Goal: Check status: Check status

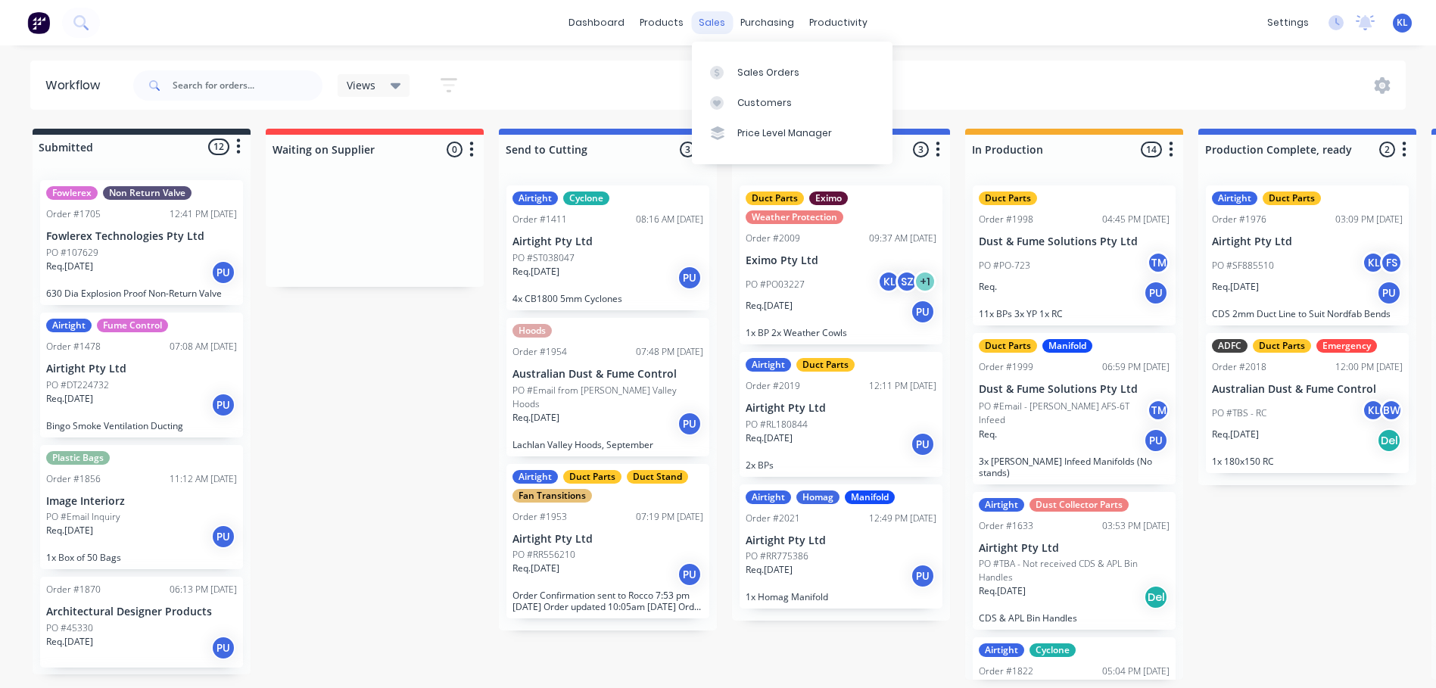
click at [706, 16] on div "sales" at bounding box center [712, 22] width 42 height 23
click at [757, 67] on div "Sales Orders" at bounding box center [768, 73] width 62 height 14
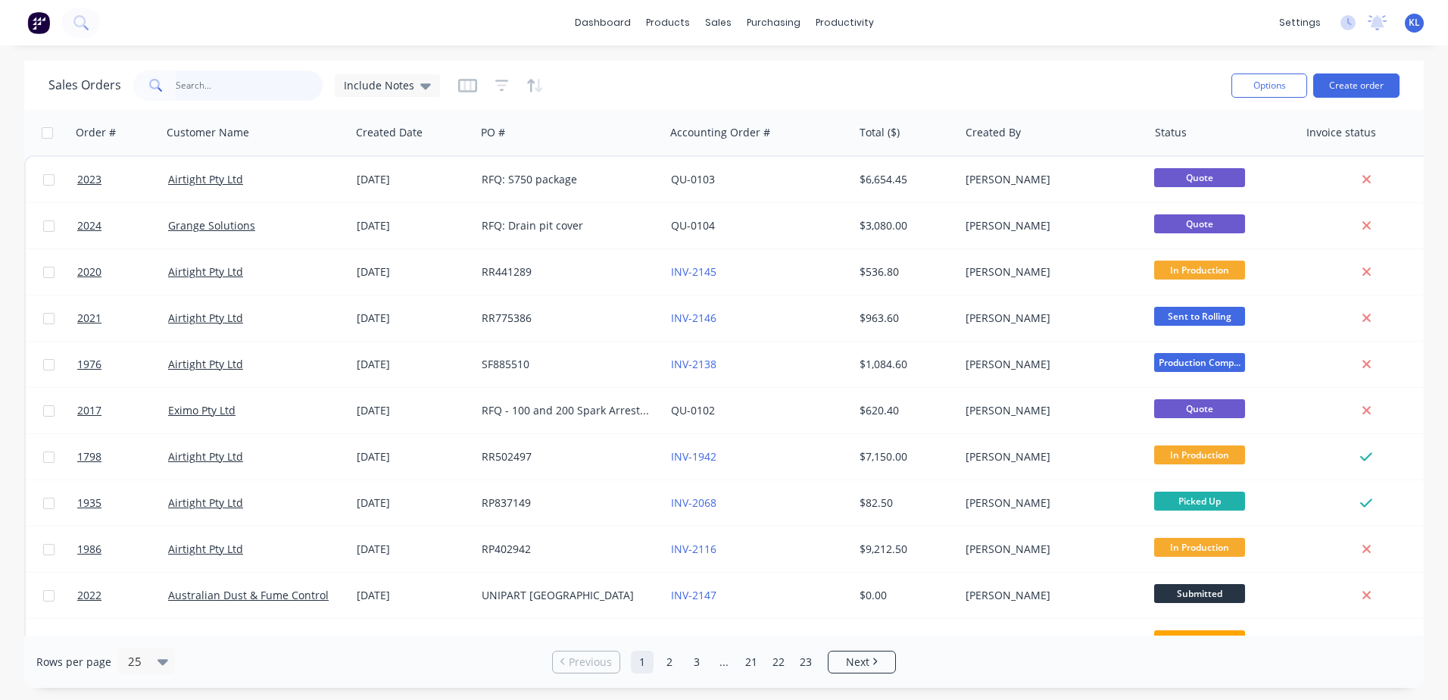
click at [248, 86] on input "text" at bounding box center [250, 85] width 148 height 30
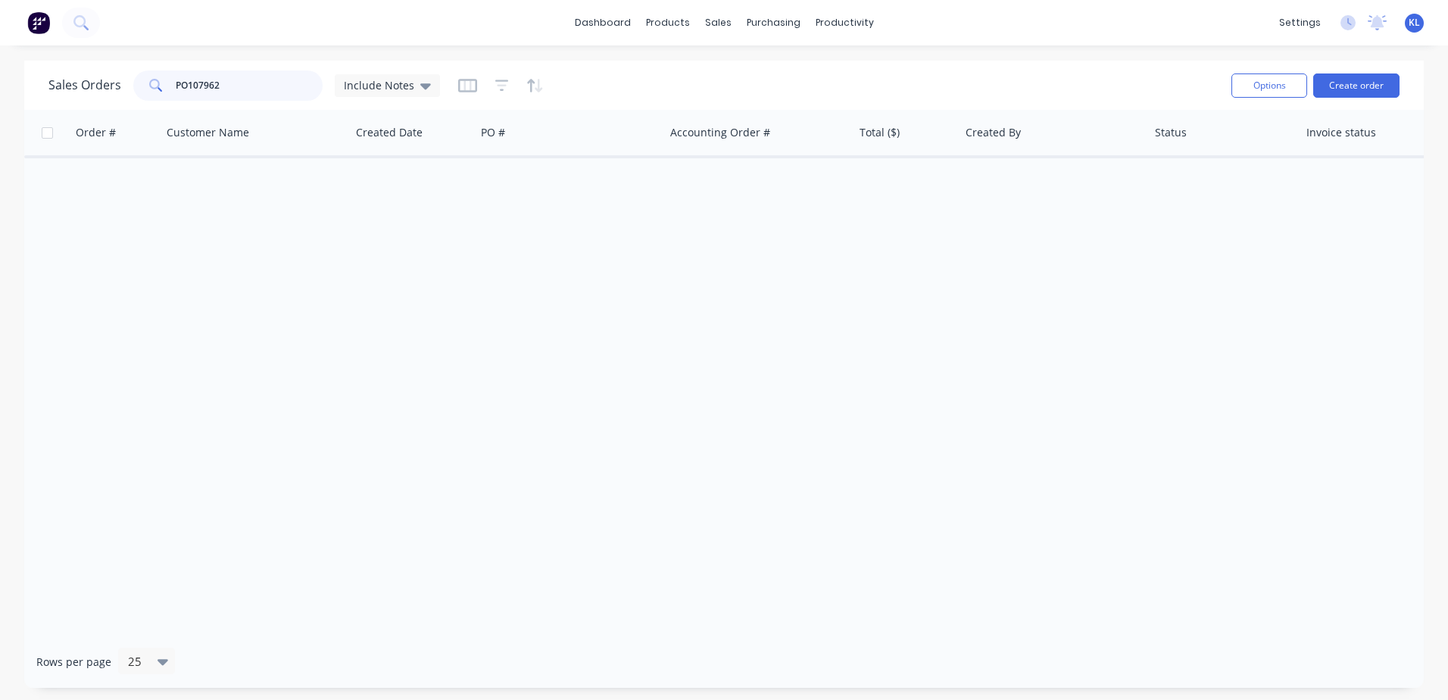
drag, startPoint x: 249, startPoint y: 88, endPoint x: -5, endPoint y: 117, distance: 255.3
click at [0, 117] on html "dashboard products sales purchasing productivity dashboard products Product Cat…" at bounding box center [724, 350] width 1448 height 700
click at [226, 82] on input "PO107962" at bounding box center [250, 85] width 148 height 30
drag, startPoint x: 229, startPoint y: 82, endPoint x: 151, endPoint y: 92, distance: 78.6
click at [151, 92] on div "PO107962" at bounding box center [227, 85] width 189 height 30
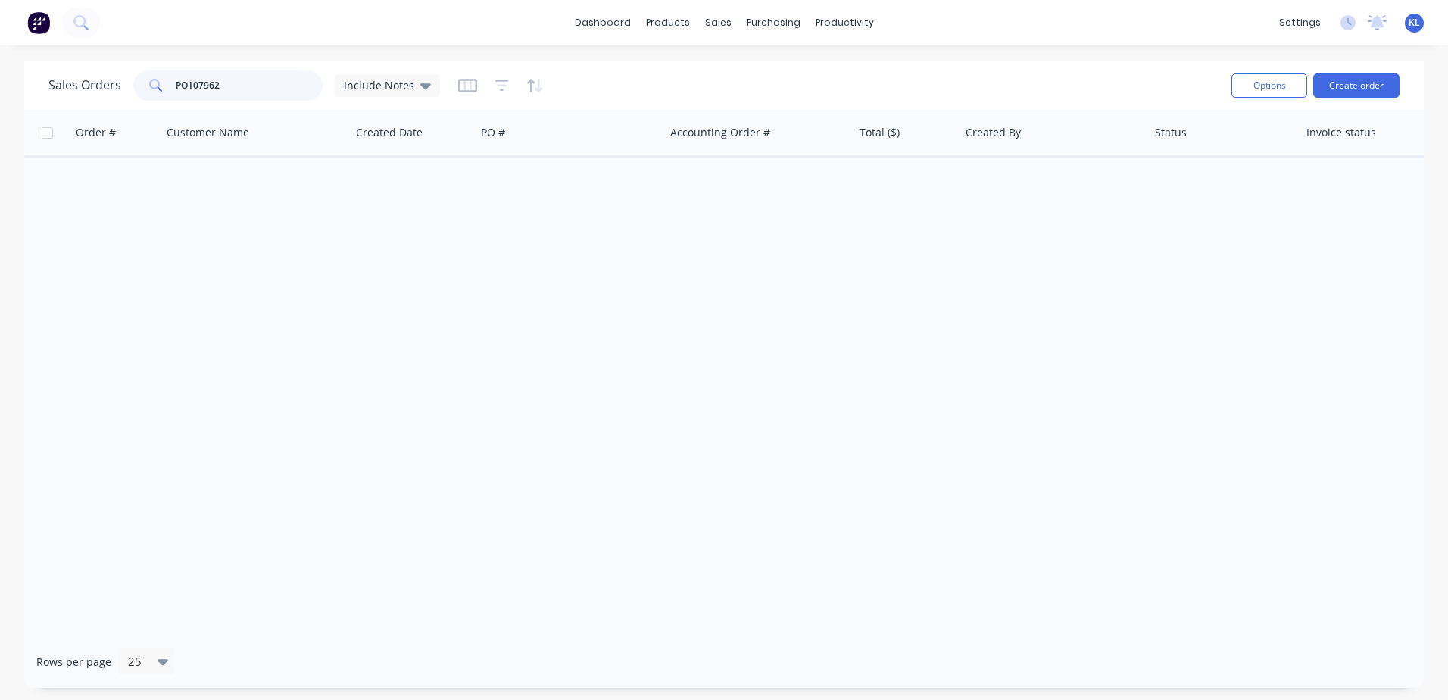
drag, startPoint x: 210, startPoint y: 87, endPoint x: 223, endPoint y: 79, distance: 14.7
click at [223, 79] on input "PO107962" at bounding box center [250, 85] width 148 height 30
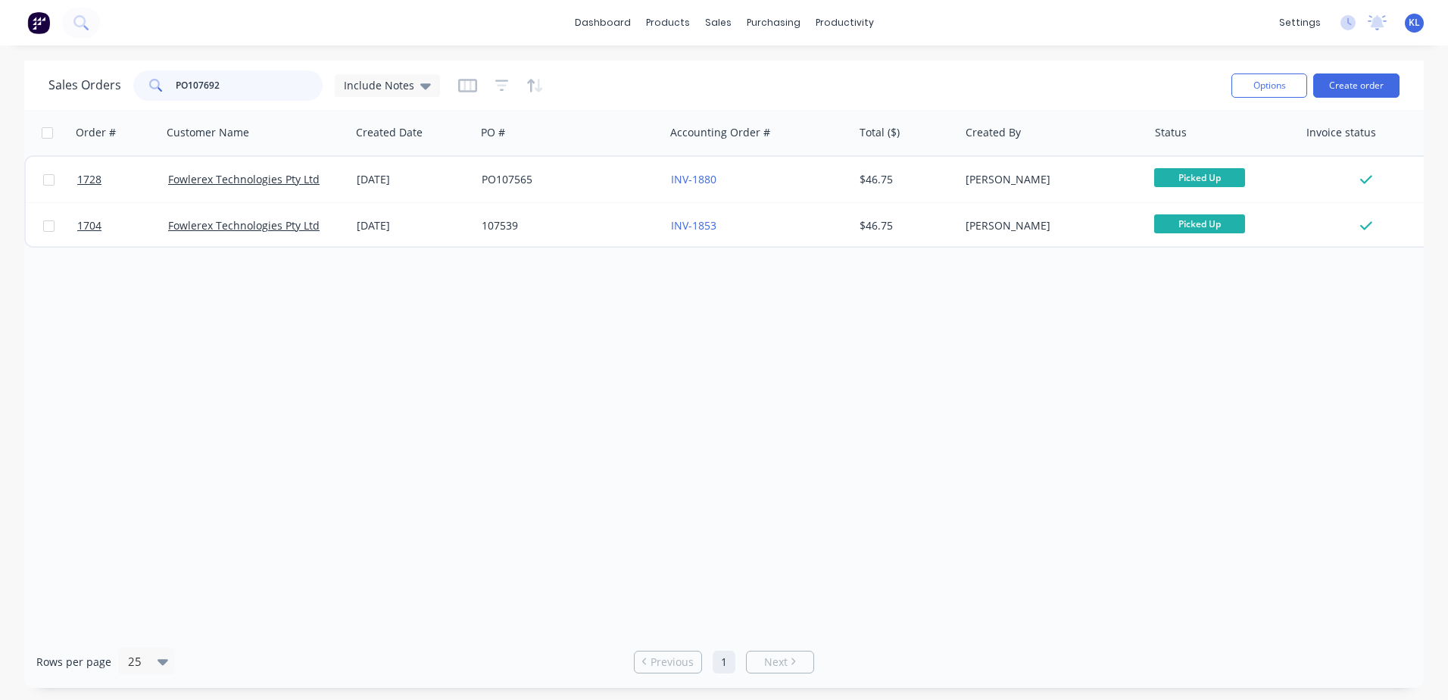
drag, startPoint x: 261, startPoint y: 77, endPoint x: 80, endPoint y: 104, distance: 182.9
click at [80, 104] on div "Sales Orders PO107692 Include Notes Options Create order" at bounding box center [723, 85] width 1399 height 49
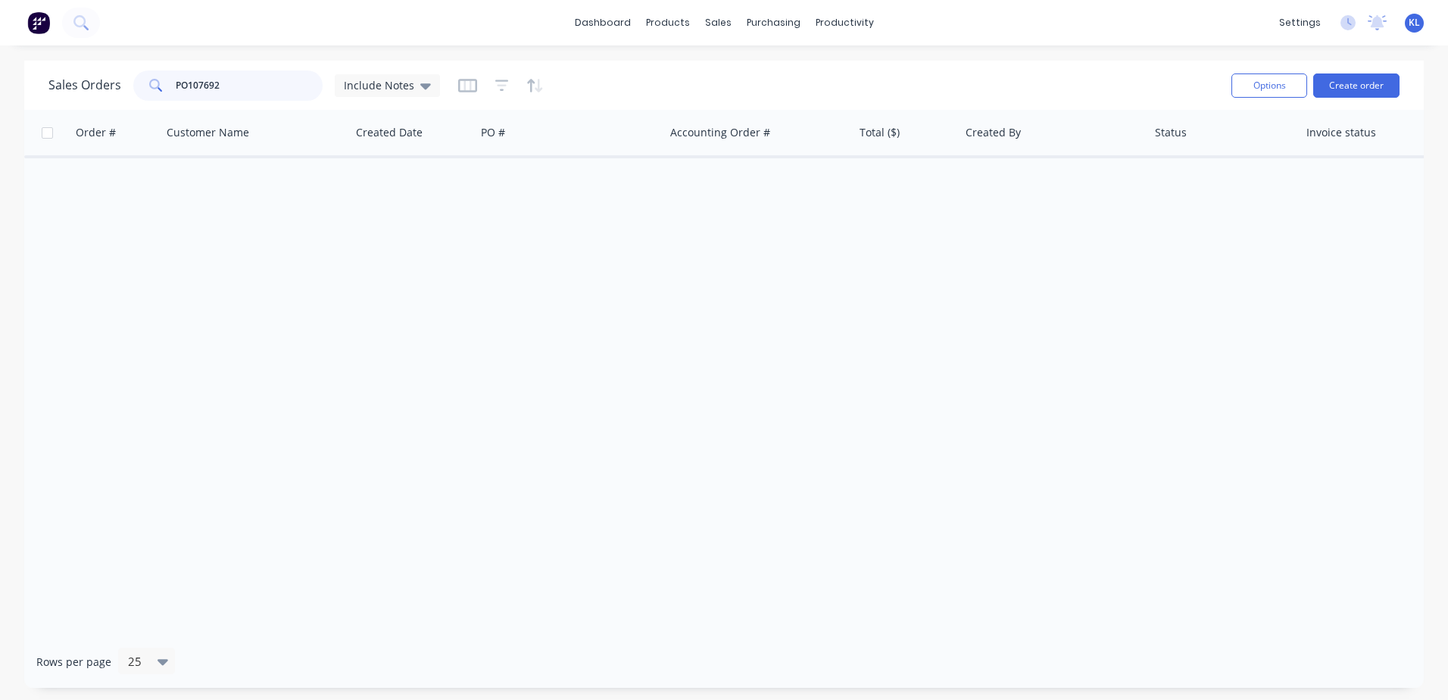
type input "PO107692"
click at [768, 40] on div "Workflow Planner Delivery Scheduling Timesheets" at bounding box center [903, 118] width 201 height 162
click at [768, 31] on div "productivity" at bounding box center [844, 22] width 73 height 23
click at [768, 79] on link "Workflow" at bounding box center [903, 72] width 201 height 30
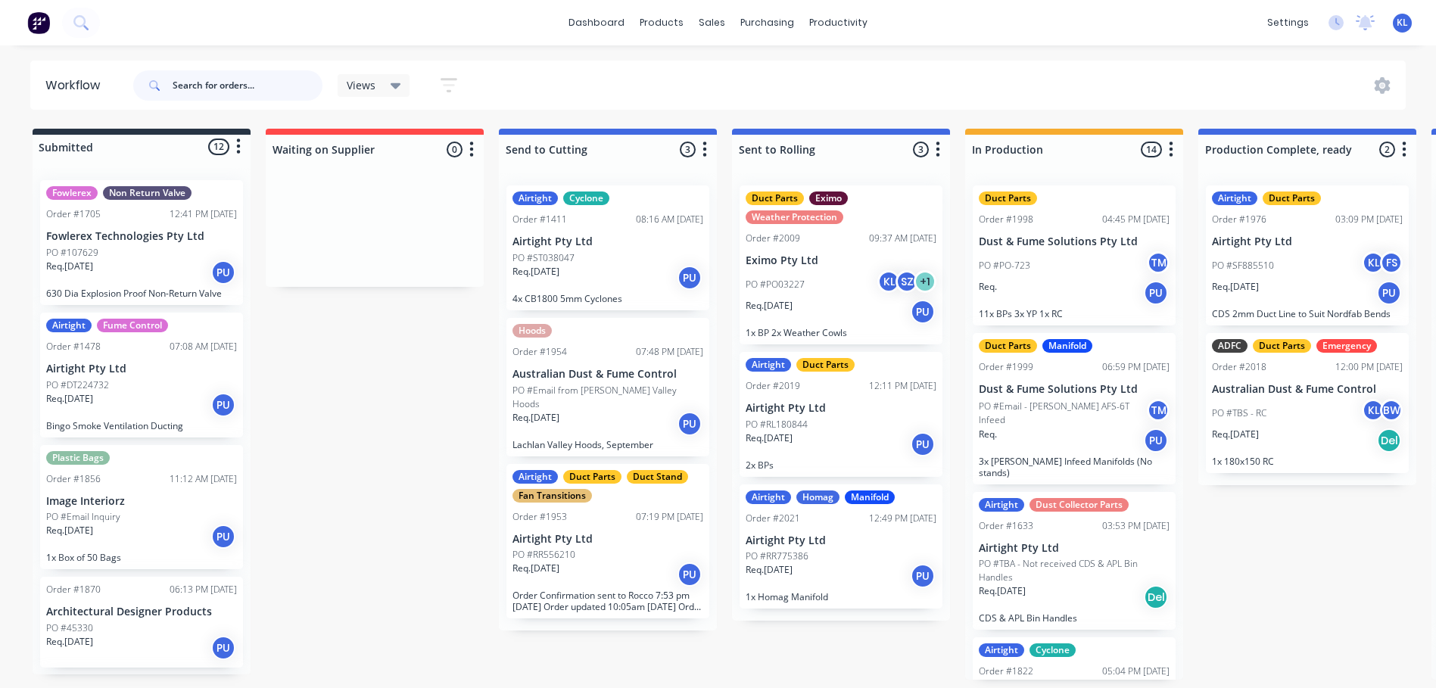
click at [226, 84] on input "text" at bounding box center [248, 85] width 150 height 30
drag, startPoint x: 226, startPoint y: 84, endPoint x: 269, endPoint y: 74, distance: 43.5
click at [226, 84] on input "text" at bounding box center [248, 85] width 150 height 30
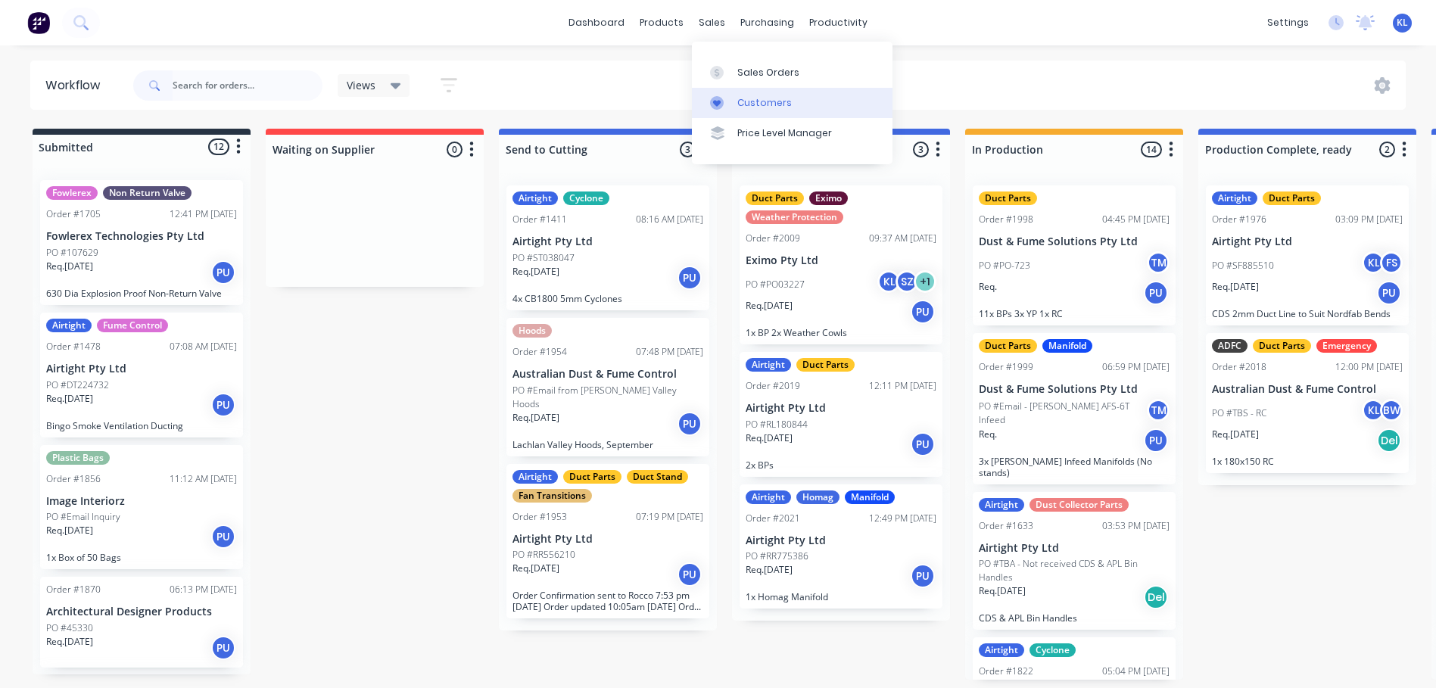
drag, startPoint x: 716, startPoint y: 17, endPoint x: 758, endPoint y: 96, distance: 89.7
click at [716, 17] on div "sales" at bounding box center [712, 22] width 42 height 23
click at [759, 74] on div "Sales Orders" at bounding box center [768, 73] width 62 height 14
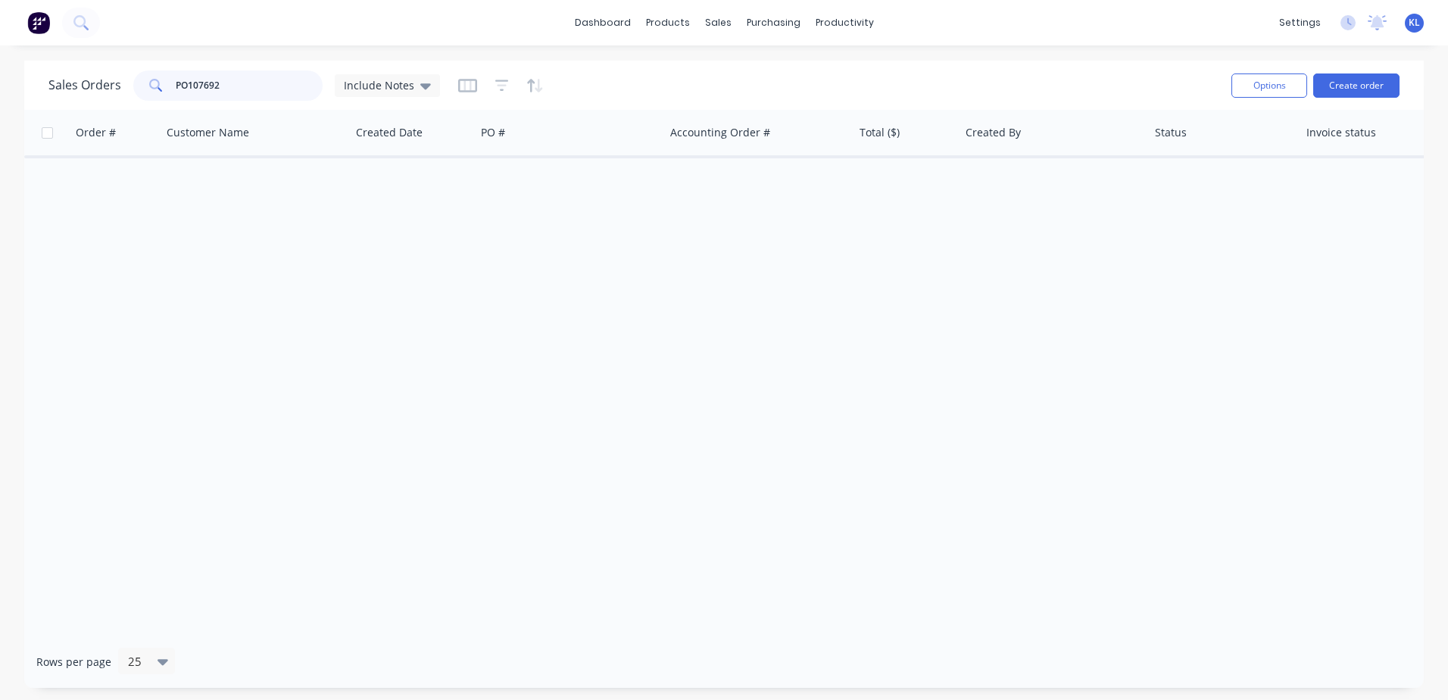
drag, startPoint x: 263, startPoint y: 93, endPoint x: -122, endPoint y: 45, distance: 387.5
click at [0, 45] on html "dashboard products sales purchasing productivity dashboard products Product Cat…" at bounding box center [724, 350] width 1448 height 700
click at [223, 64] on div "Sales Orders Include Notes Options Create order" at bounding box center [723, 85] width 1399 height 49
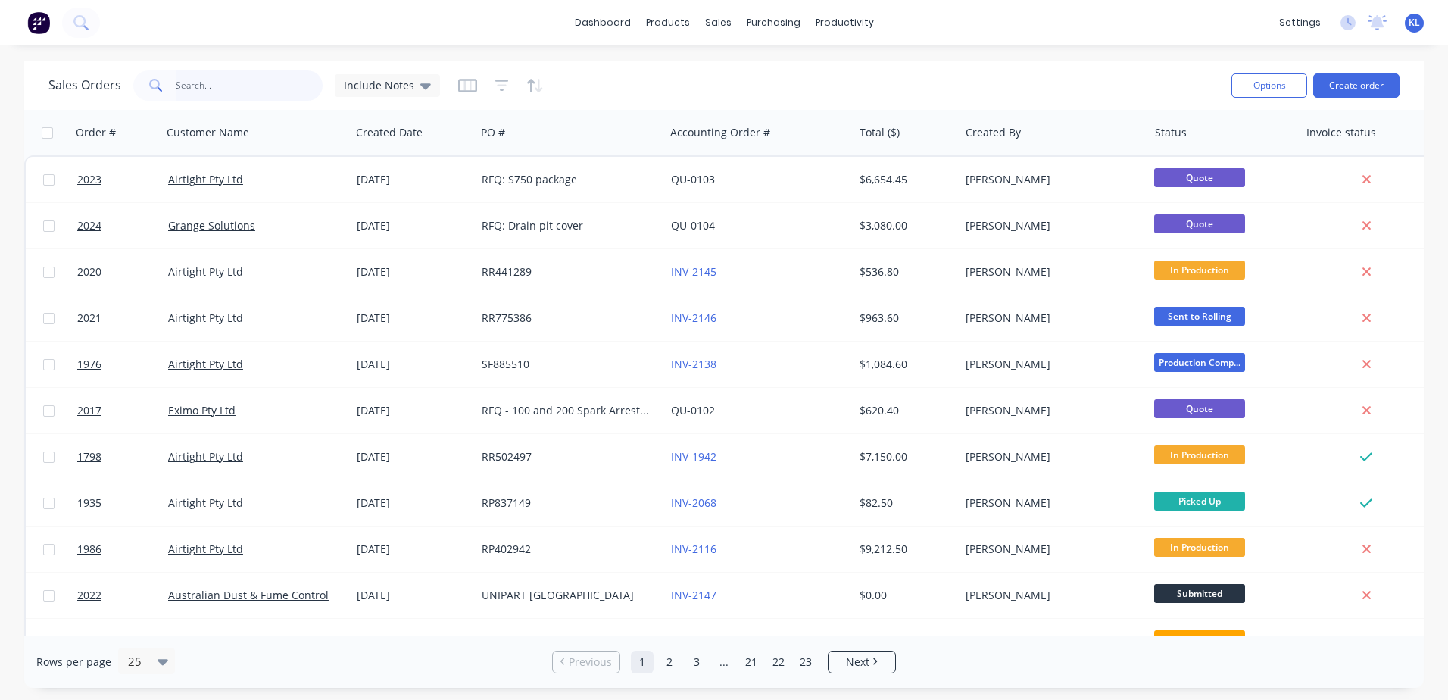
click at [225, 88] on input "text" at bounding box center [250, 85] width 148 height 30
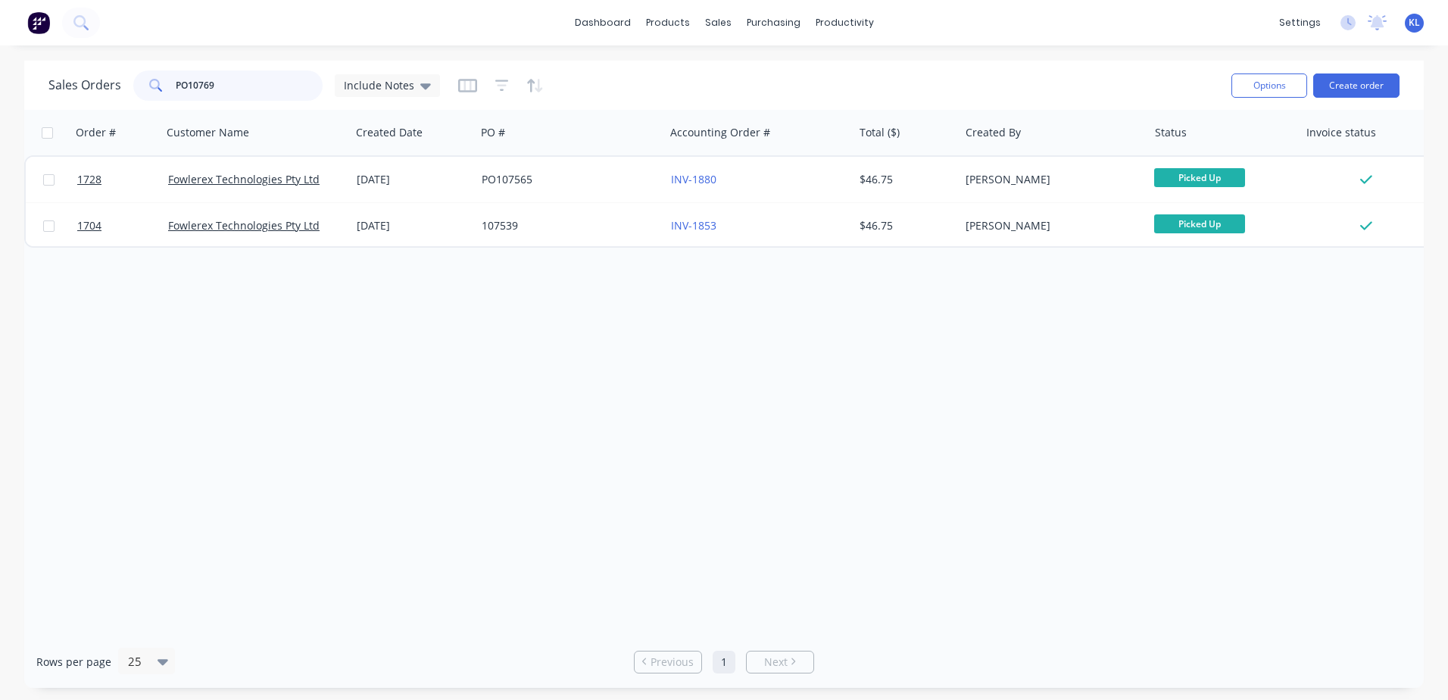
type input "PO107692"
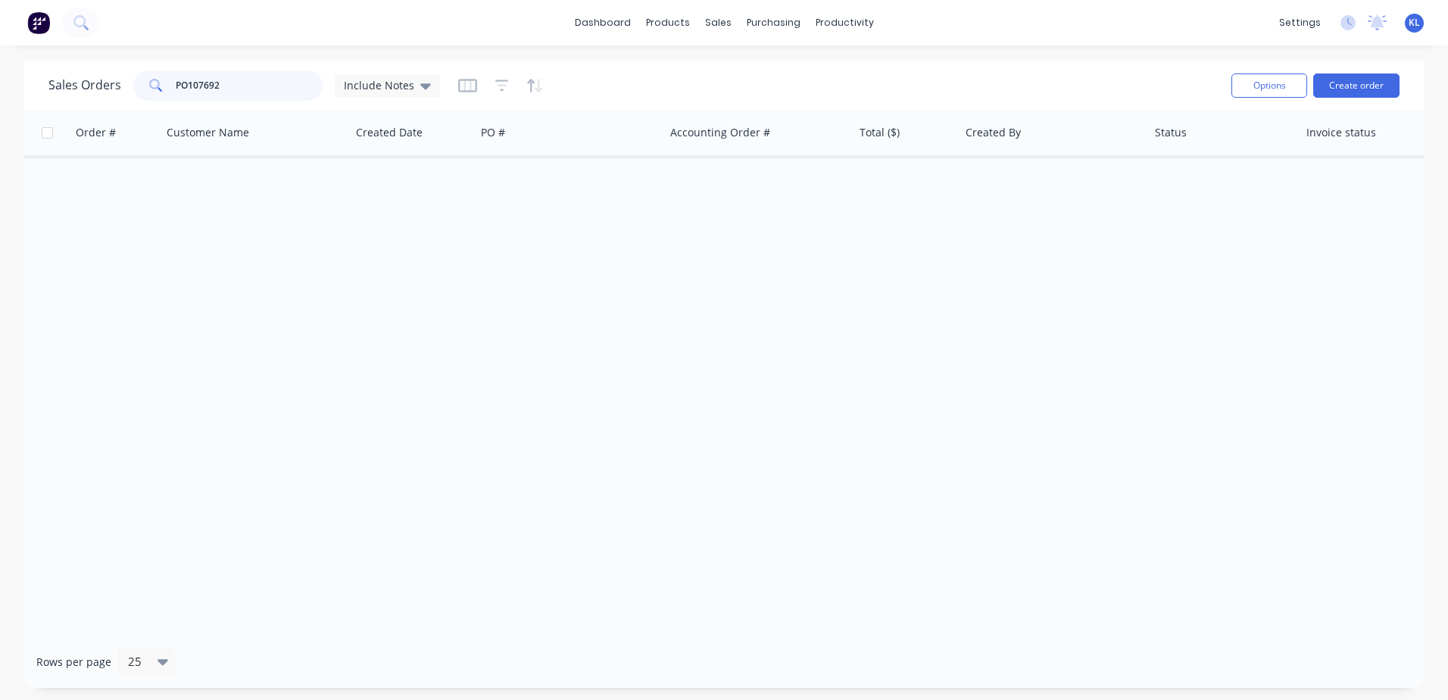
drag, startPoint x: 276, startPoint y: 79, endPoint x: -17, endPoint y: 129, distance: 297.2
click at [0, 129] on html "dashboard products sales purchasing productivity dashboard products Product Cat…" at bounding box center [724, 350] width 1448 height 700
click at [768, 73] on button "Create order" at bounding box center [1356, 85] width 86 height 24
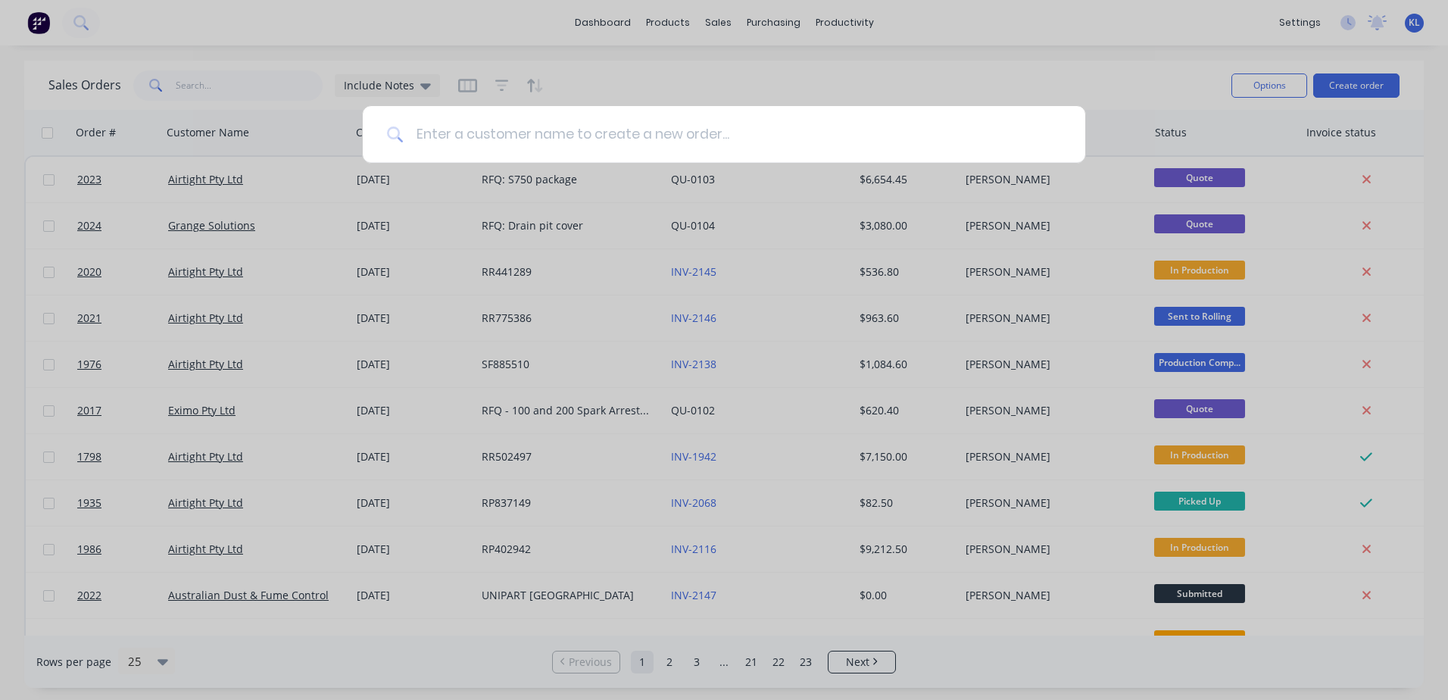
click at [624, 142] on input at bounding box center [732, 134] width 657 height 57
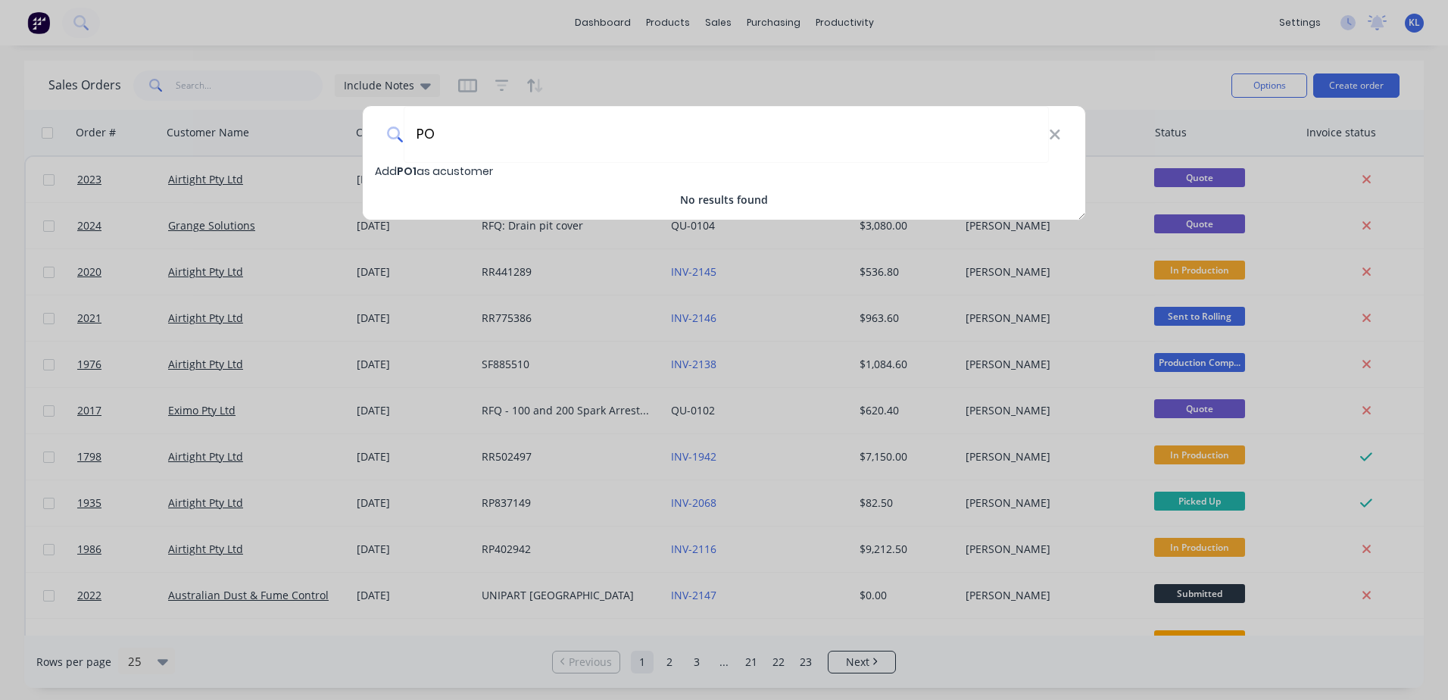
type input "P"
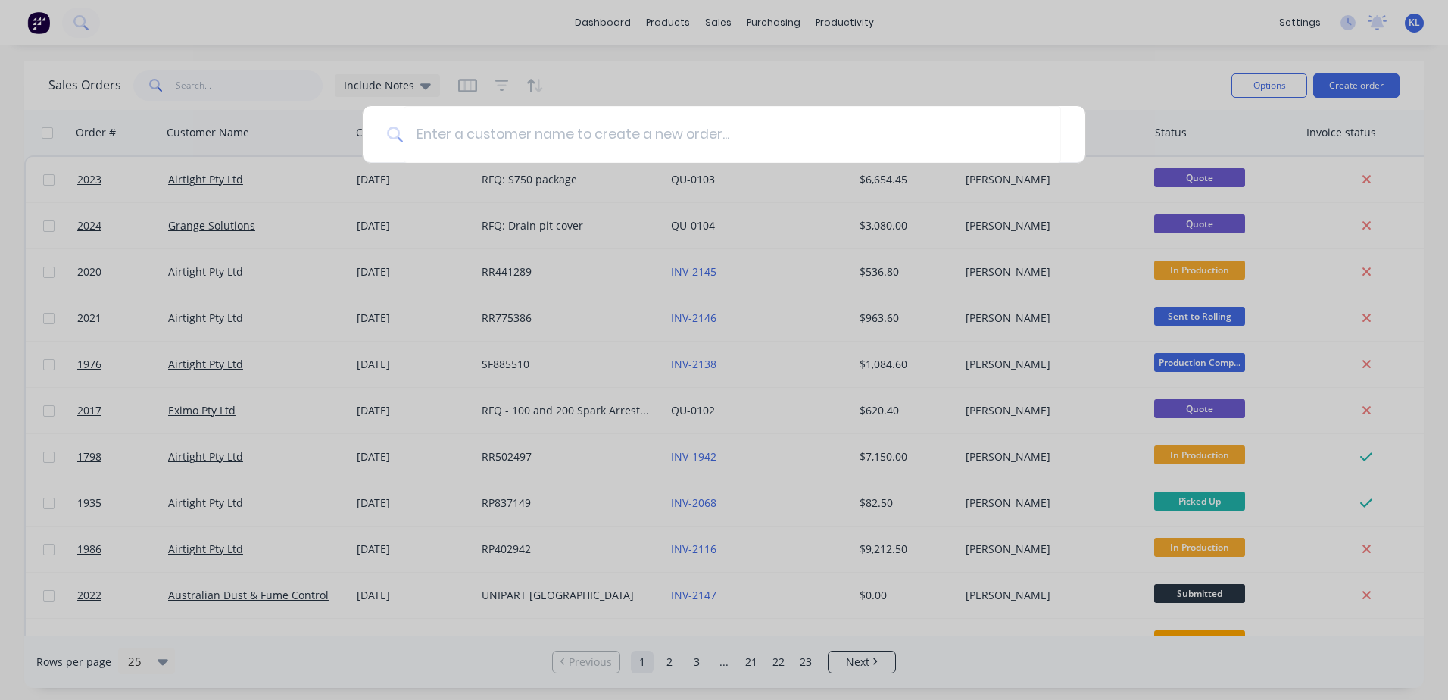
click at [768, 83] on div at bounding box center [724, 350] width 1448 height 700
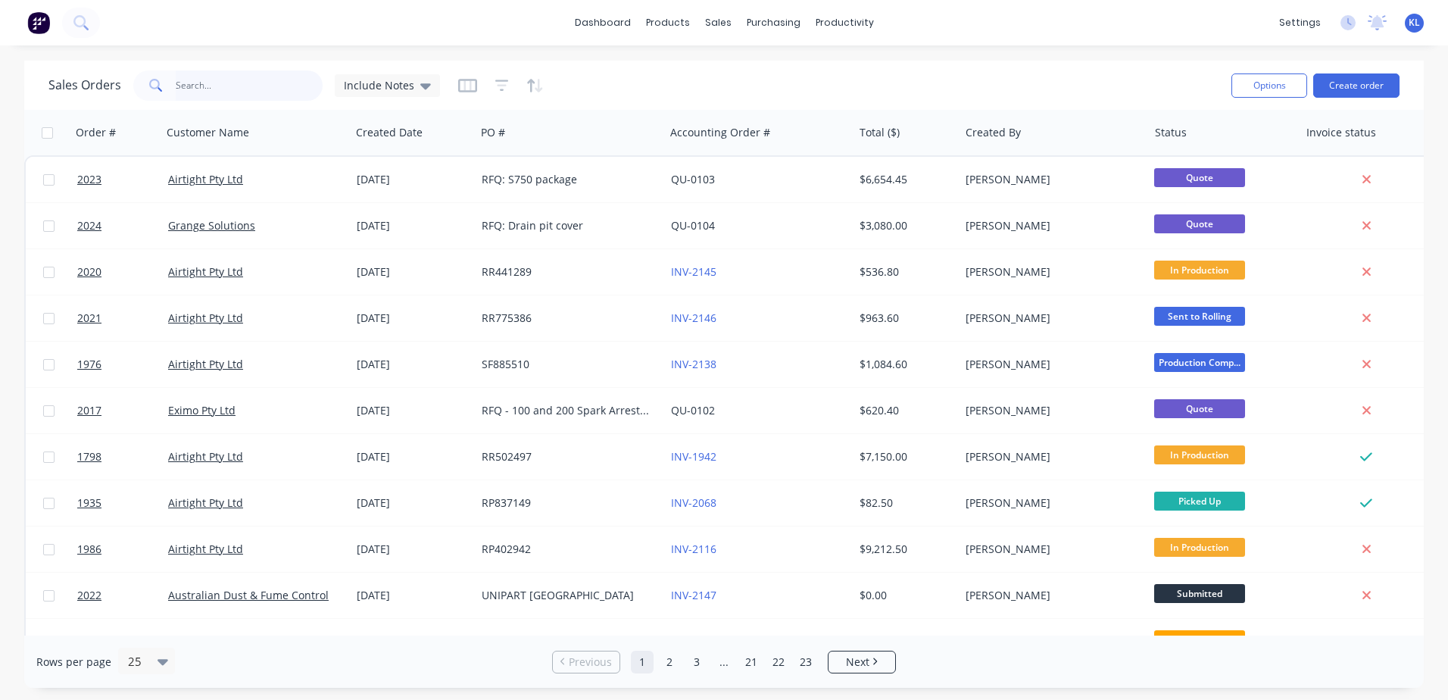
click at [218, 91] on input "text" at bounding box center [250, 85] width 148 height 30
click at [214, 80] on input "text" at bounding box center [250, 85] width 148 height 30
click at [768, 85] on button "Create order" at bounding box center [1356, 85] width 86 height 24
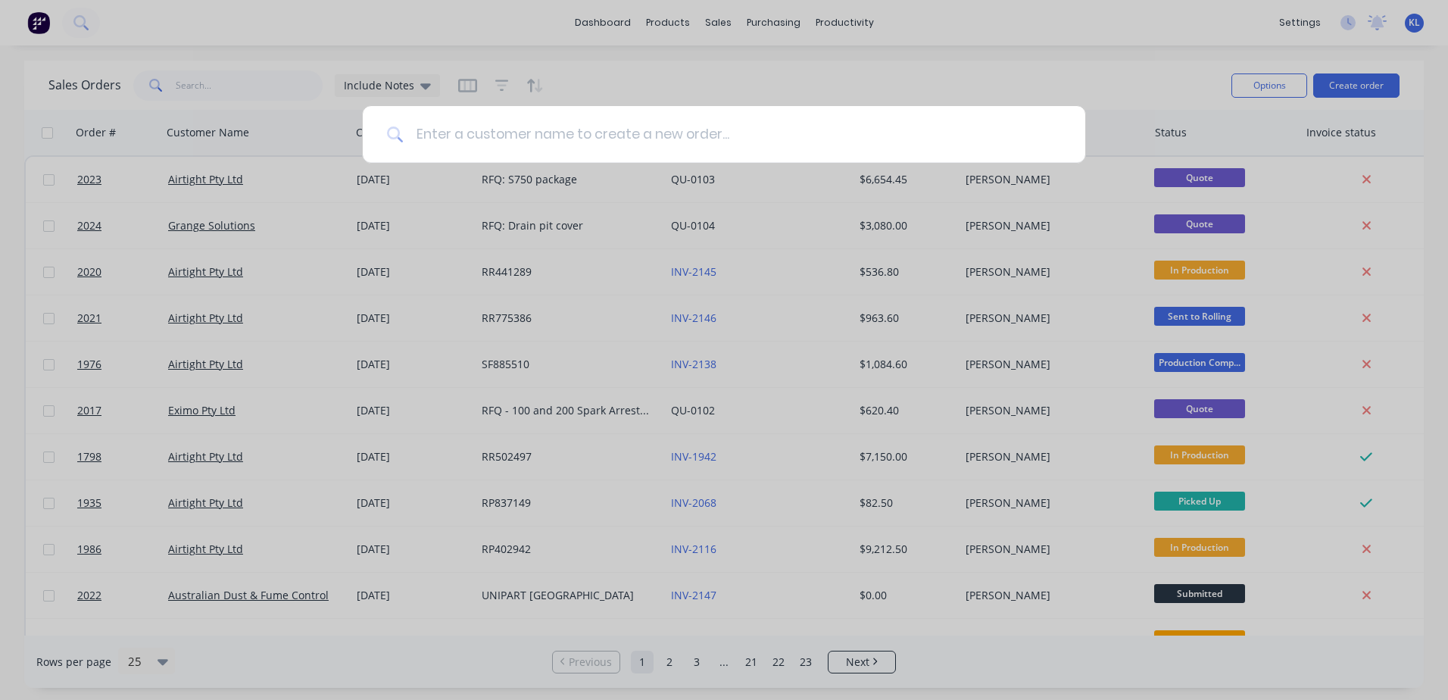
click at [538, 144] on input at bounding box center [732, 134] width 657 height 57
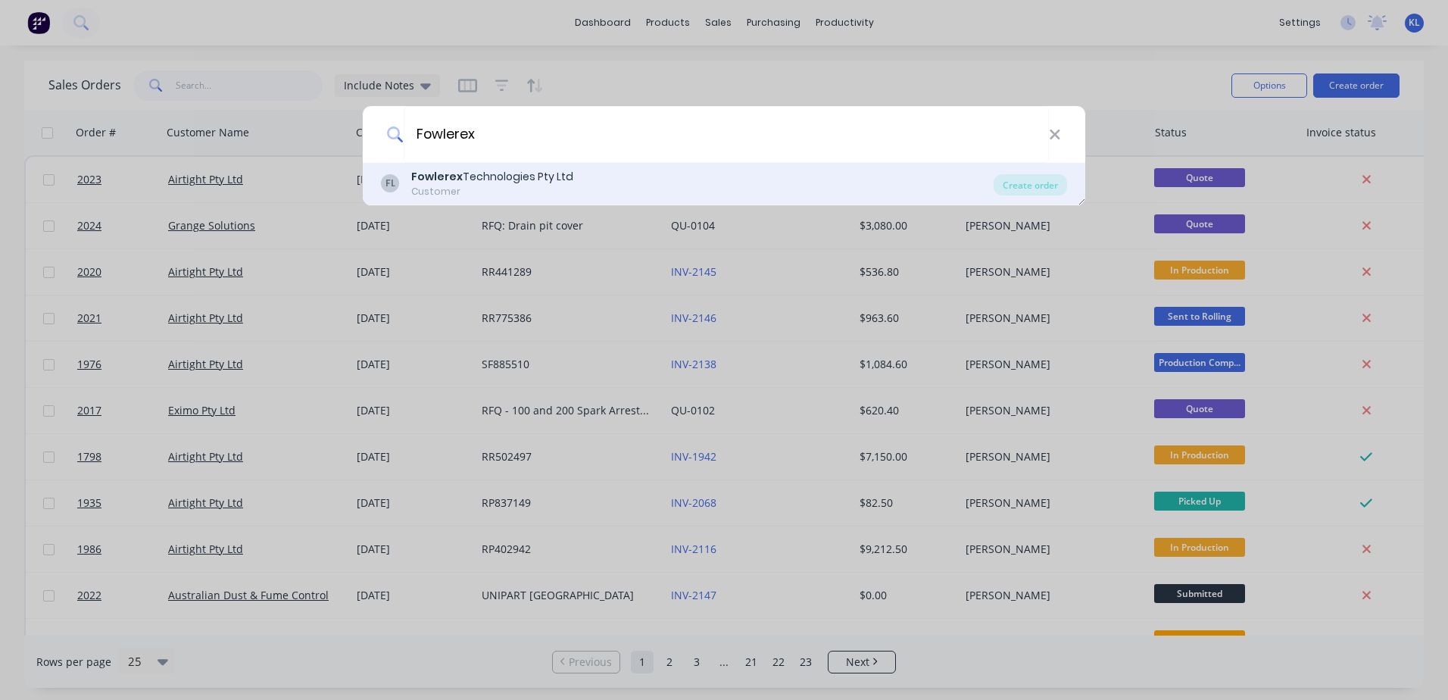
type input "Fowlerex"
click at [530, 179] on div "Fowlerex Technologies Pty Ltd" at bounding box center [492, 177] width 162 height 16
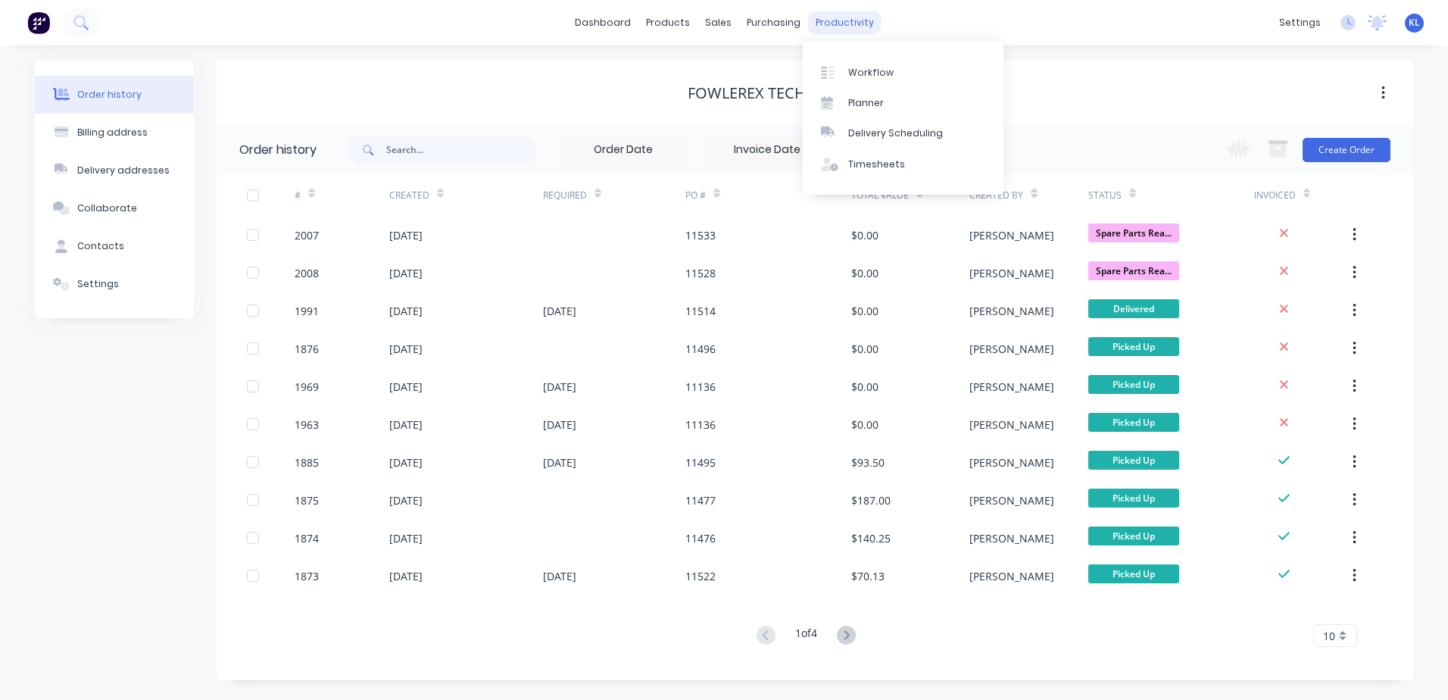
click at [768, 22] on div "productivity" at bounding box center [844, 22] width 73 height 23
click at [768, 68] on div "Workflow" at bounding box center [870, 73] width 45 height 14
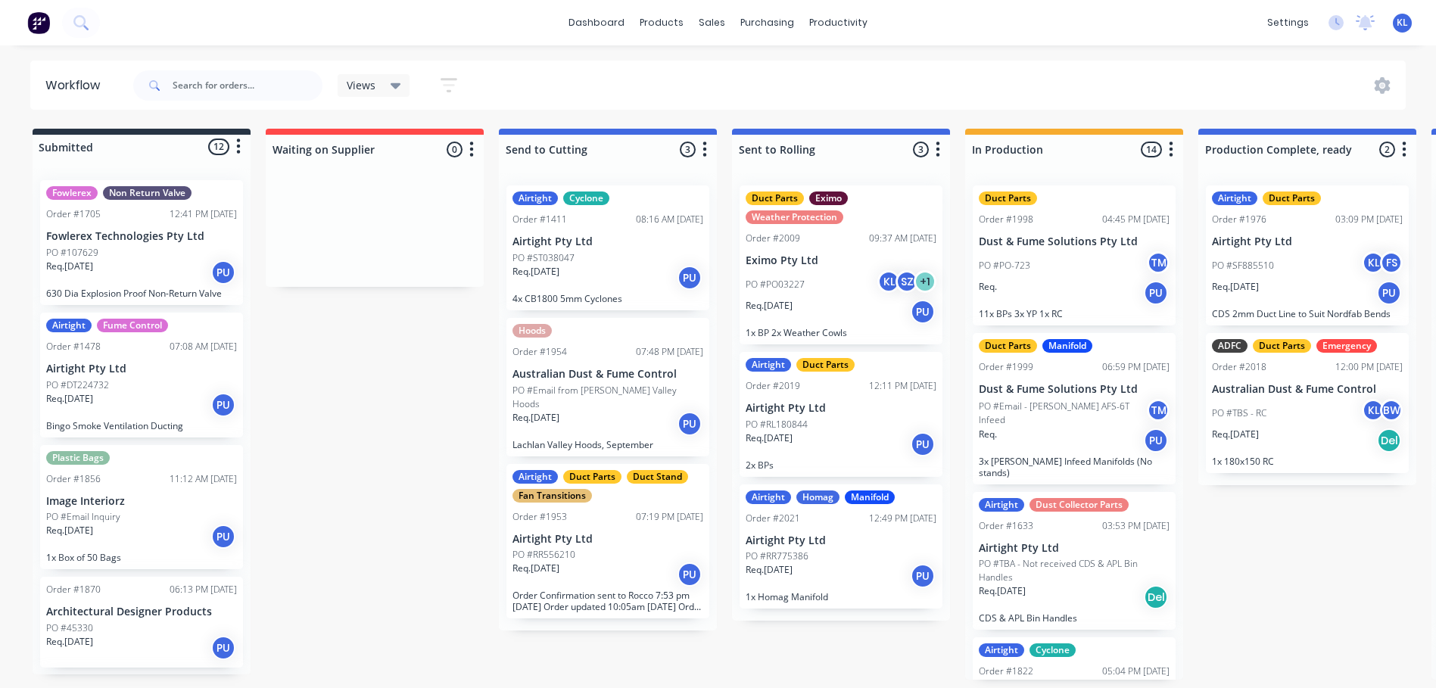
click at [376, 87] on div "Views" at bounding box center [374, 86] width 55 height 14
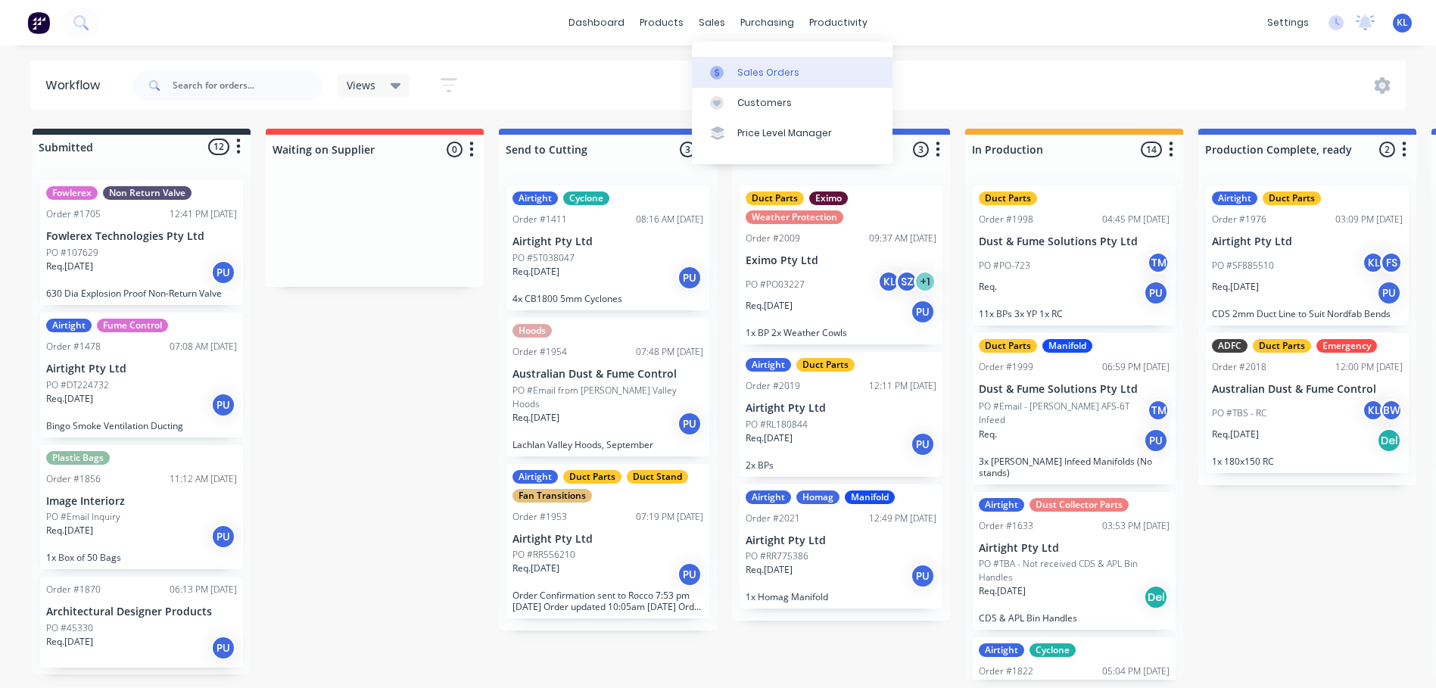
click at [768, 75] on div "Sales Orders" at bounding box center [768, 73] width 62 height 14
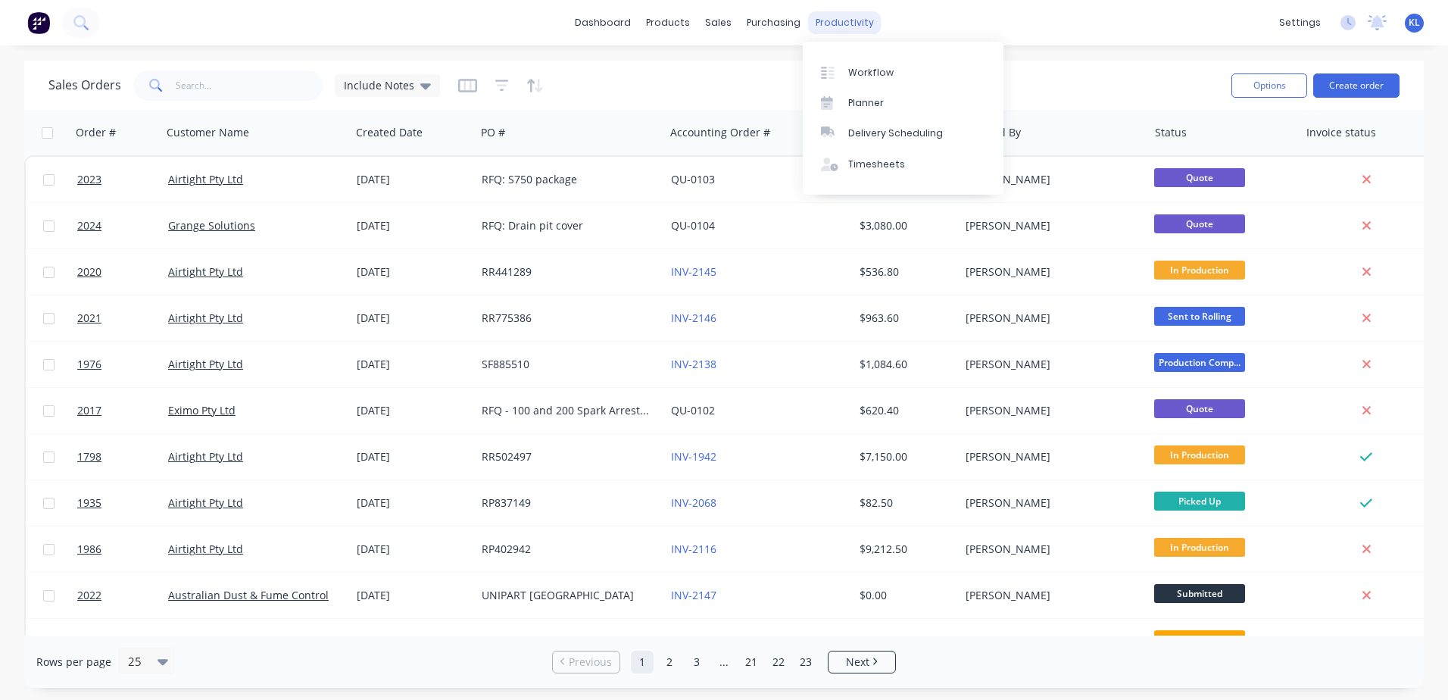
click at [768, 20] on div "productivity" at bounding box center [844, 22] width 73 height 23
click at [768, 73] on div "Workflow" at bounding box center [870, 73] width 45 height 14
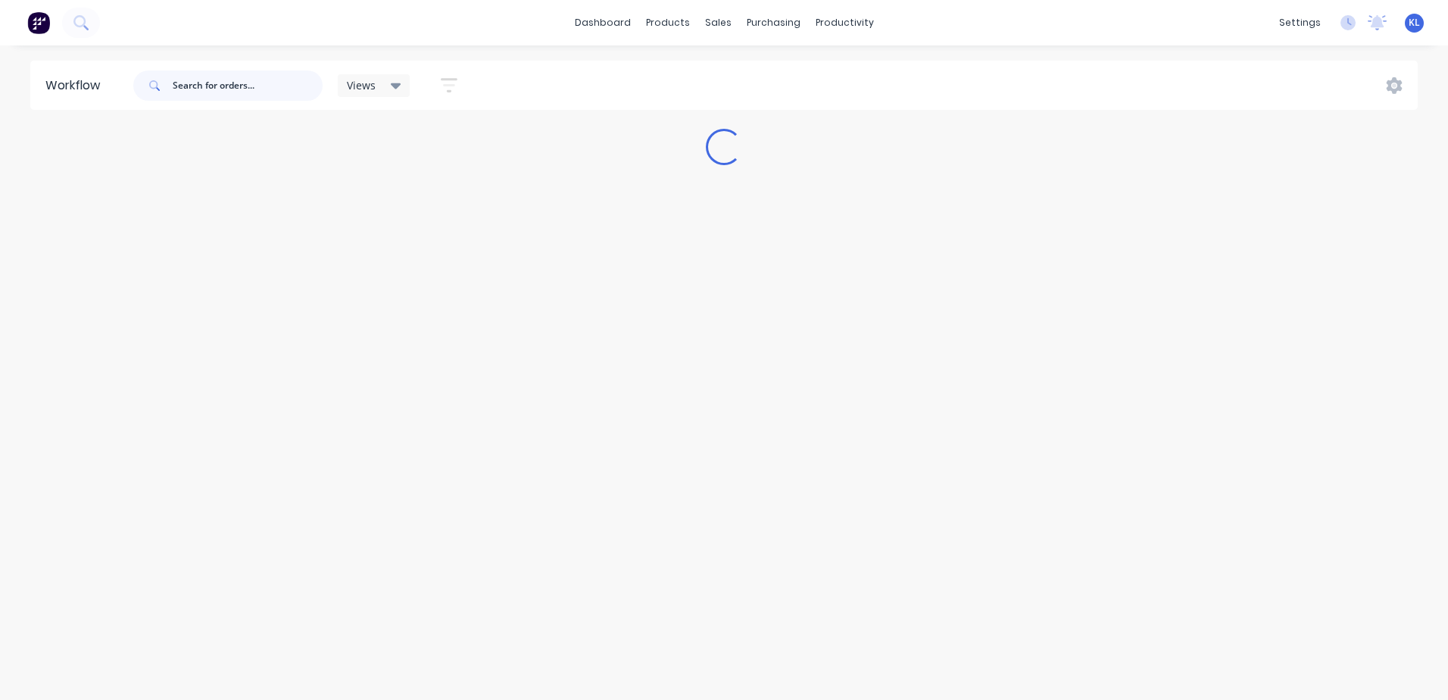
click at [248, 86] on input "text" at bounding box center [248, 85] width 150 height 30
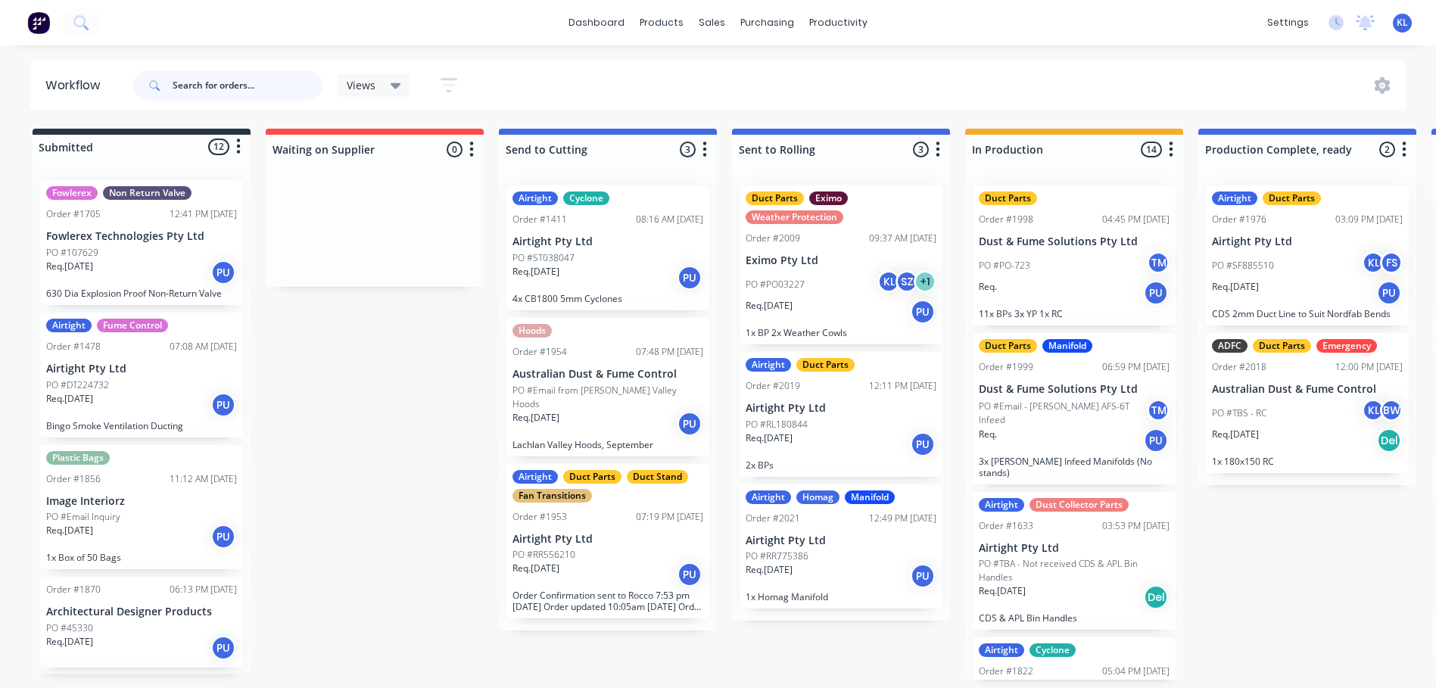
click at [248, 86] on input "text" at bounding box center [248, 85] width 150 height 30
click at [267, 83] on input "text" at bounding box center [248, 85] width 150 height 30
click at [217, 80] on input "text" at bounding box center [248, 85] width 150 height 30
click at [214, 89] on input "text" at bounding box center [248, 85] width 150 height 30
click at [201, 78] on input "text" at bounding box center [248, 85] width 150 height 30
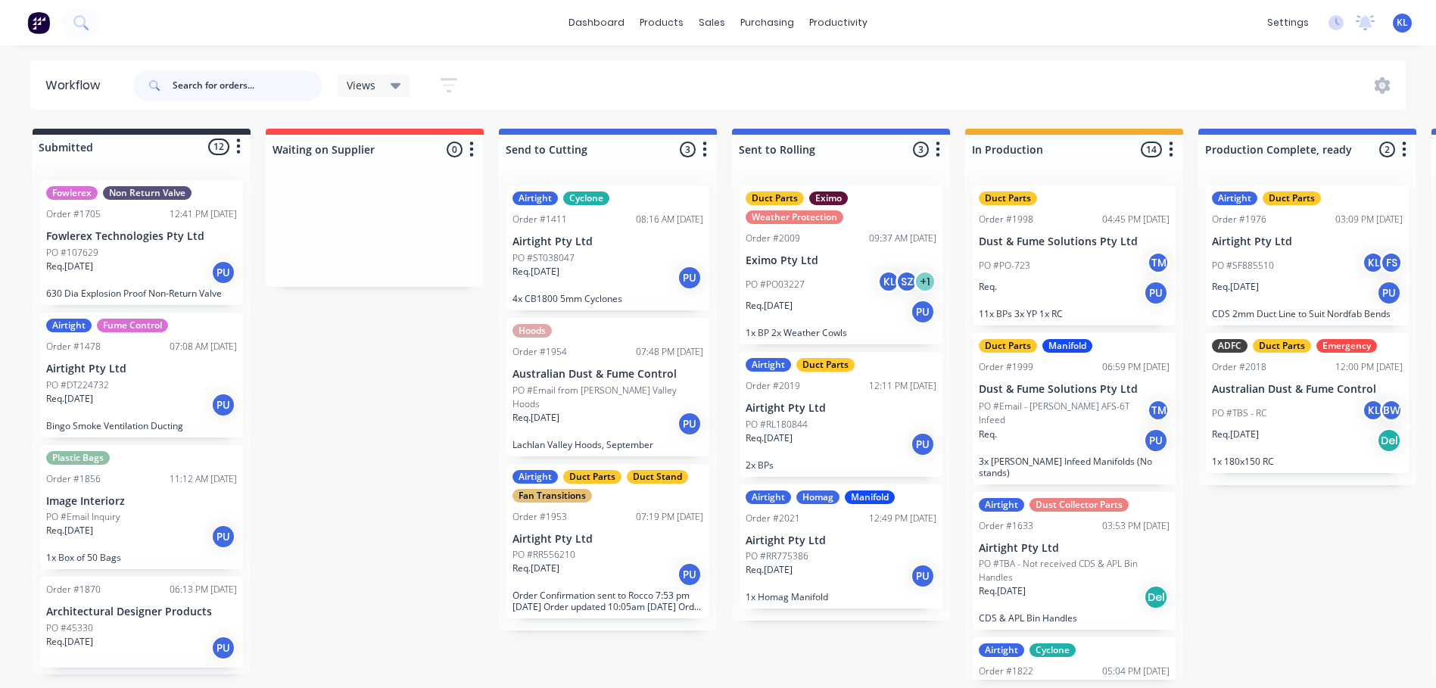
click at [245, 88] on input "text" at bounding box center [248, 85] width 150 height 30
click at [262, 89] on input "text" at bounding box center [248, 85] width 150 height 30
click at [201, 79] on input "text" at bounding box center [248, 85] width 150 height 30
click at [226, 96] on input "text" at bounding box center [248, 85] width 150 height 30
click at [199, 84] on input "text" at bounding box center [248, 85] width 150 height 30
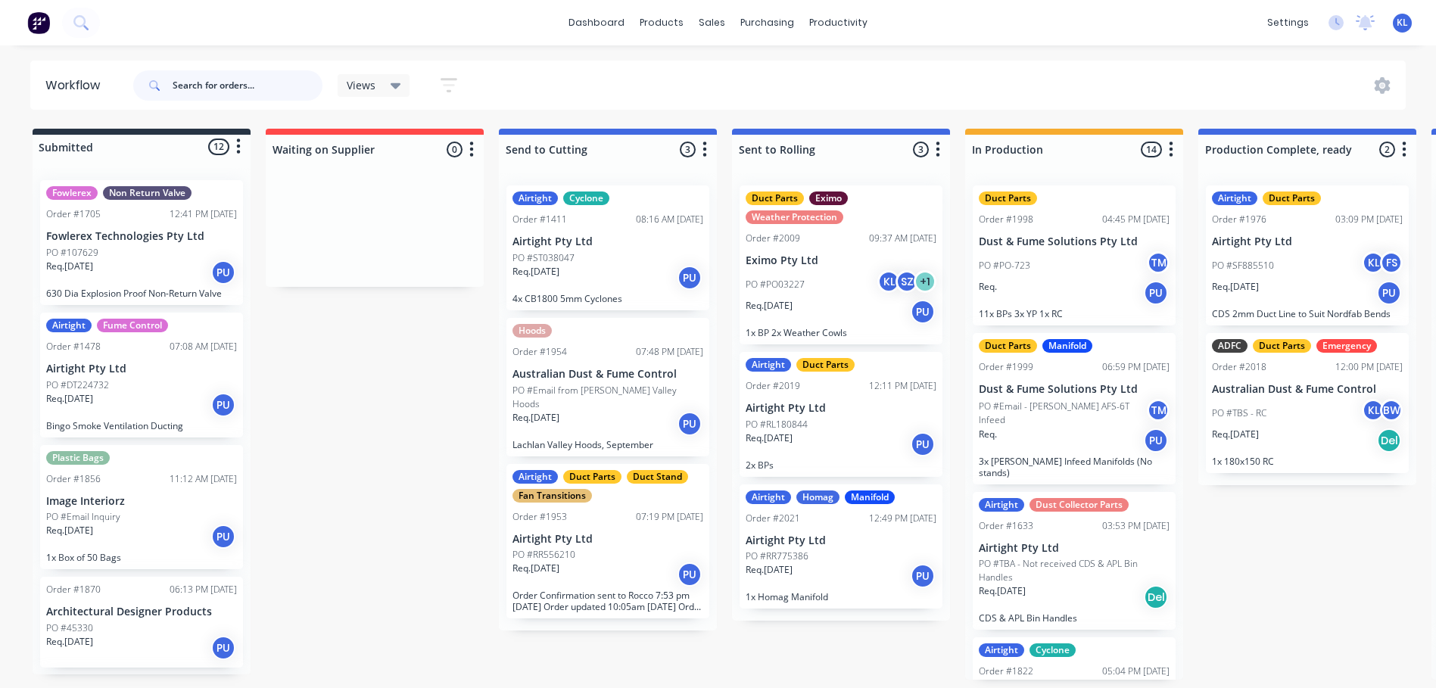
click at [228, 87] on input "text" at bounding box center [248, 85] width 150 height 30
click at [223, 89] on input "text" at bounding box center [248, 85] width 150 height 30
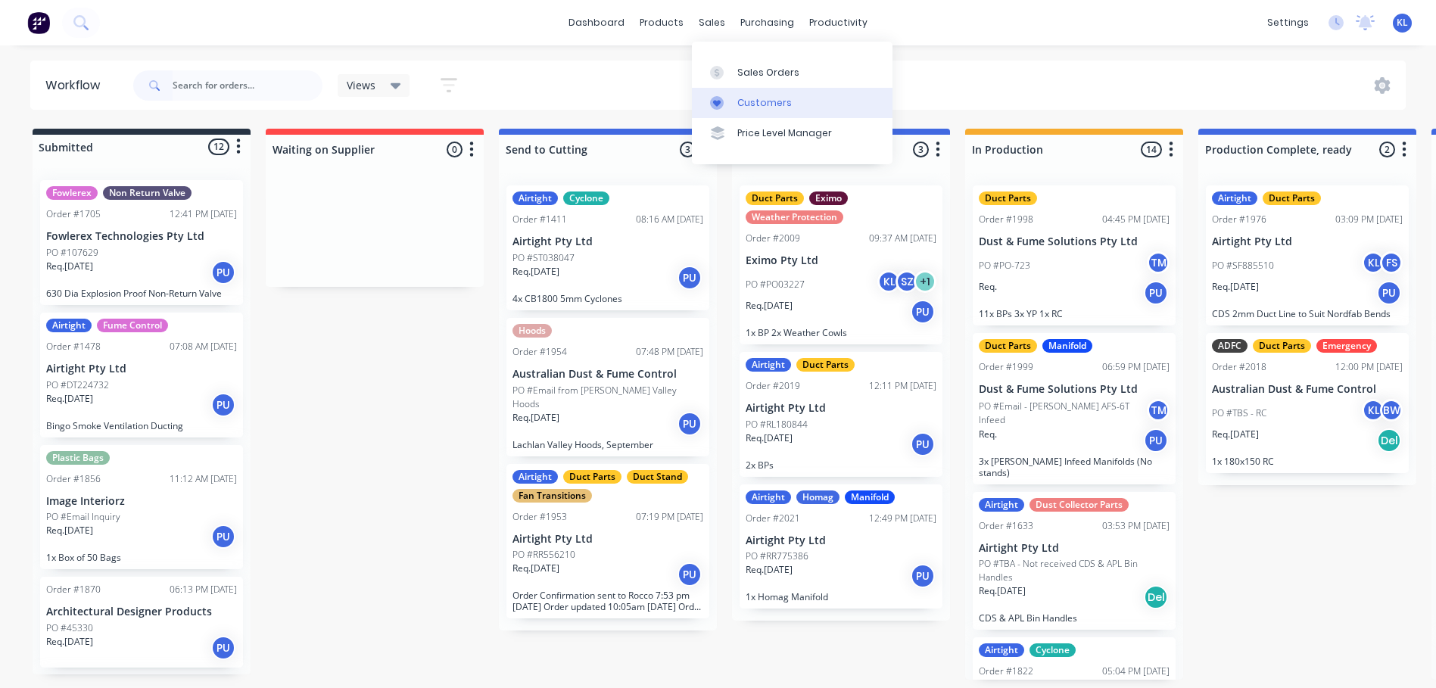
drag, startPoint x: 706, startPoint y: 24, endPoint x: 779, endPoint y: 95, distance: 101.7
click at [706, 24] on div "sales" at bounding box center [712, 22] width 42 height 23
click at [761, 70] on div "Sales Orders" at bounding box center [768, 73] width 62 height 14
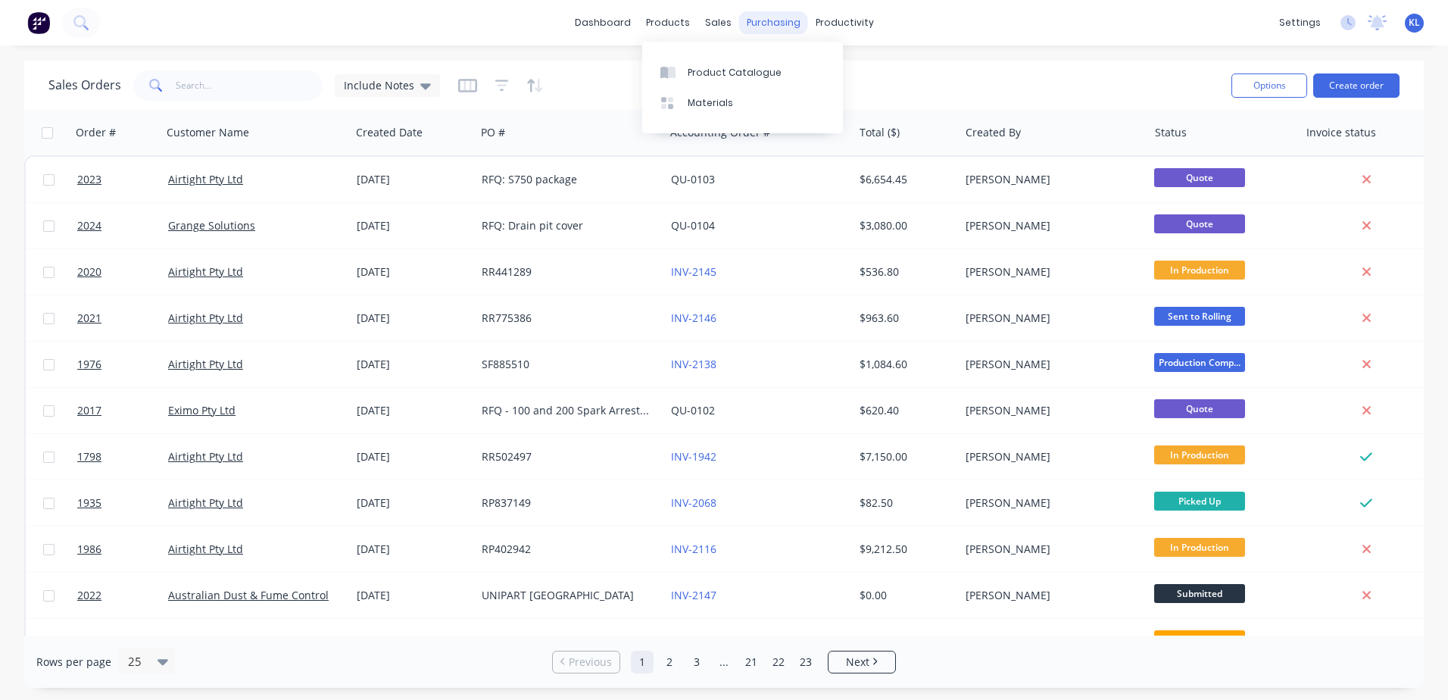
click at [768, 29] on div "purchasing" at bounding box center [773, 22] width 69 height 23
drag, startPoint x: 843, startPoint y: 26, endPoint x: 858, endPoint y: 55, distance: 33.2
click at [768, 25] on div "productivity" at bounding box center [844, 22] width 73 height 23
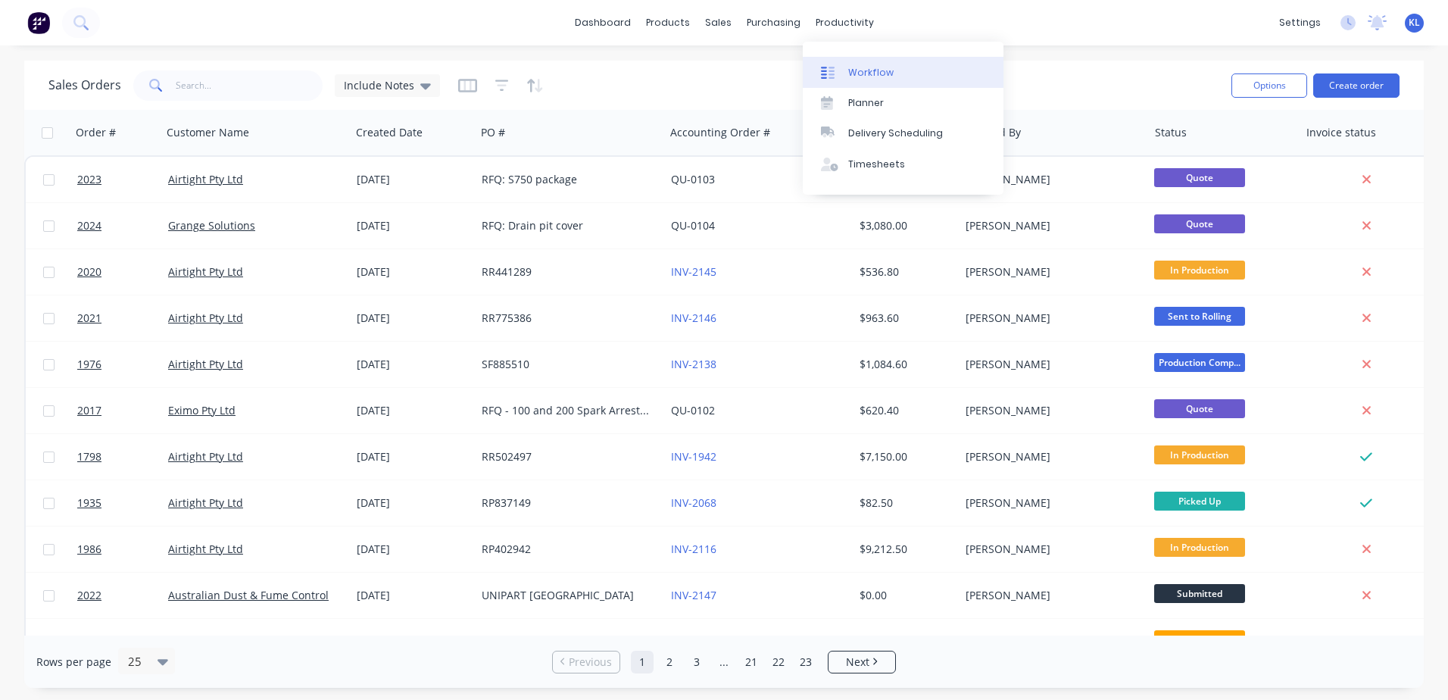
click at [768, 68] on div "Workflow" at bounding box center [870, 73] width 45 height 14
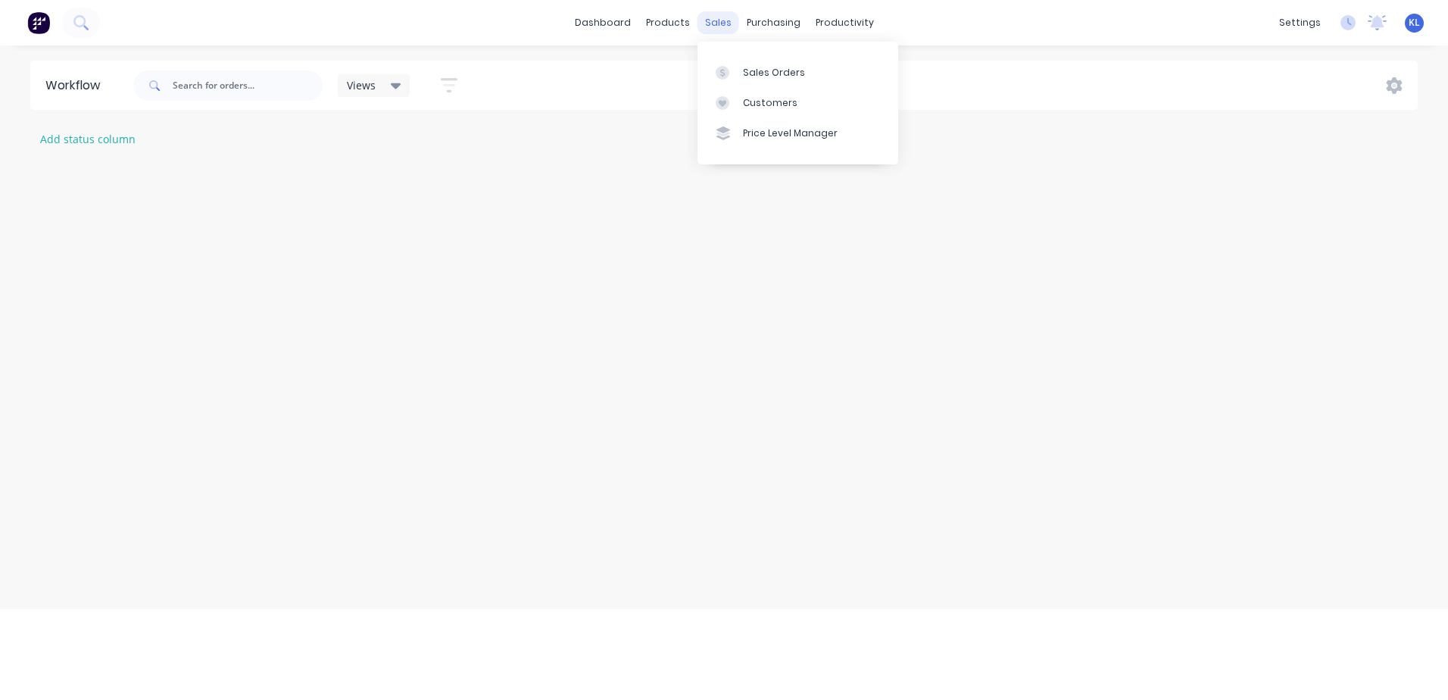
click at [725, 20] on div "sales" at bounding box center [718, 22] width 42 height 23
click at [756, 83] on link "Sales Orders" at bounding box center [797, 72] width 201 height 30
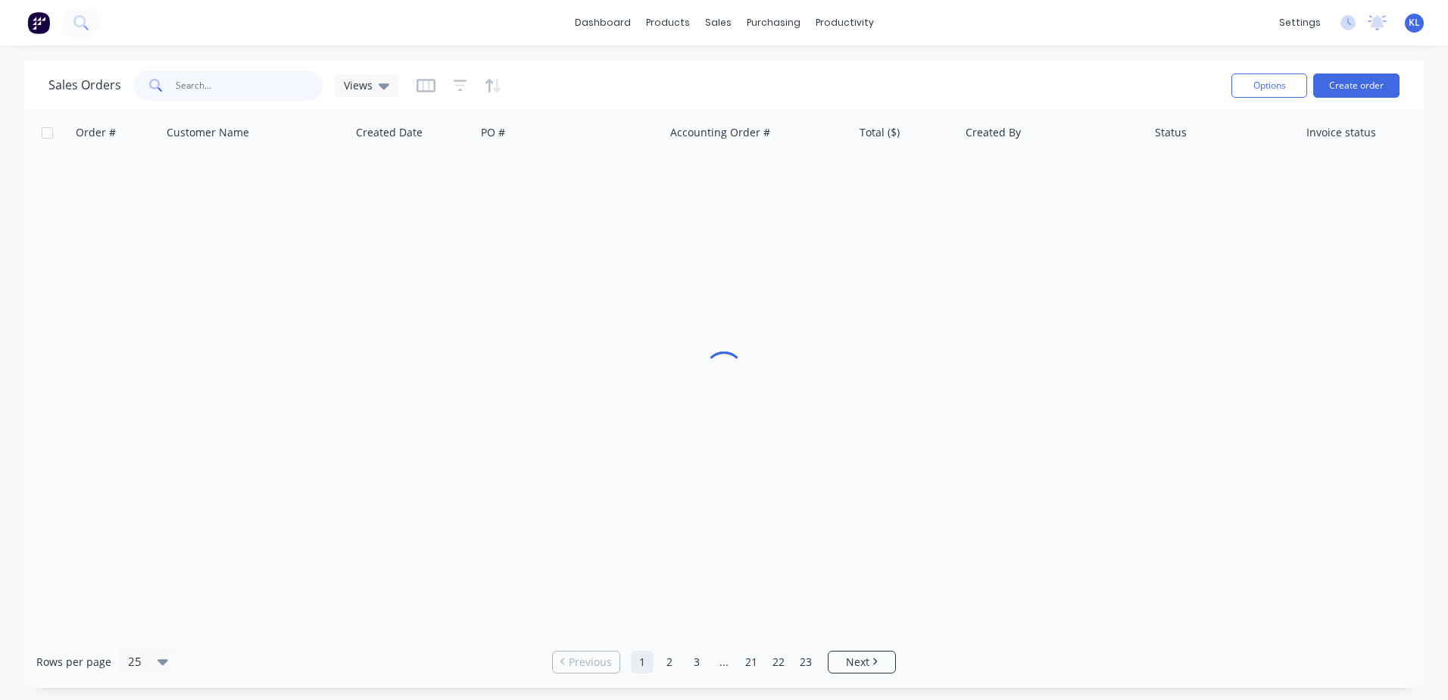
click at [231, 90] on input "text" at bounding box center [250, 85] width 148 height 30
click at [768, 30] on div "productivity" at bounding box center [844, 22] width 73 height 23
click at [768, 66] on div "Workflow" at bounding box center [870, 73] width 45 height 14
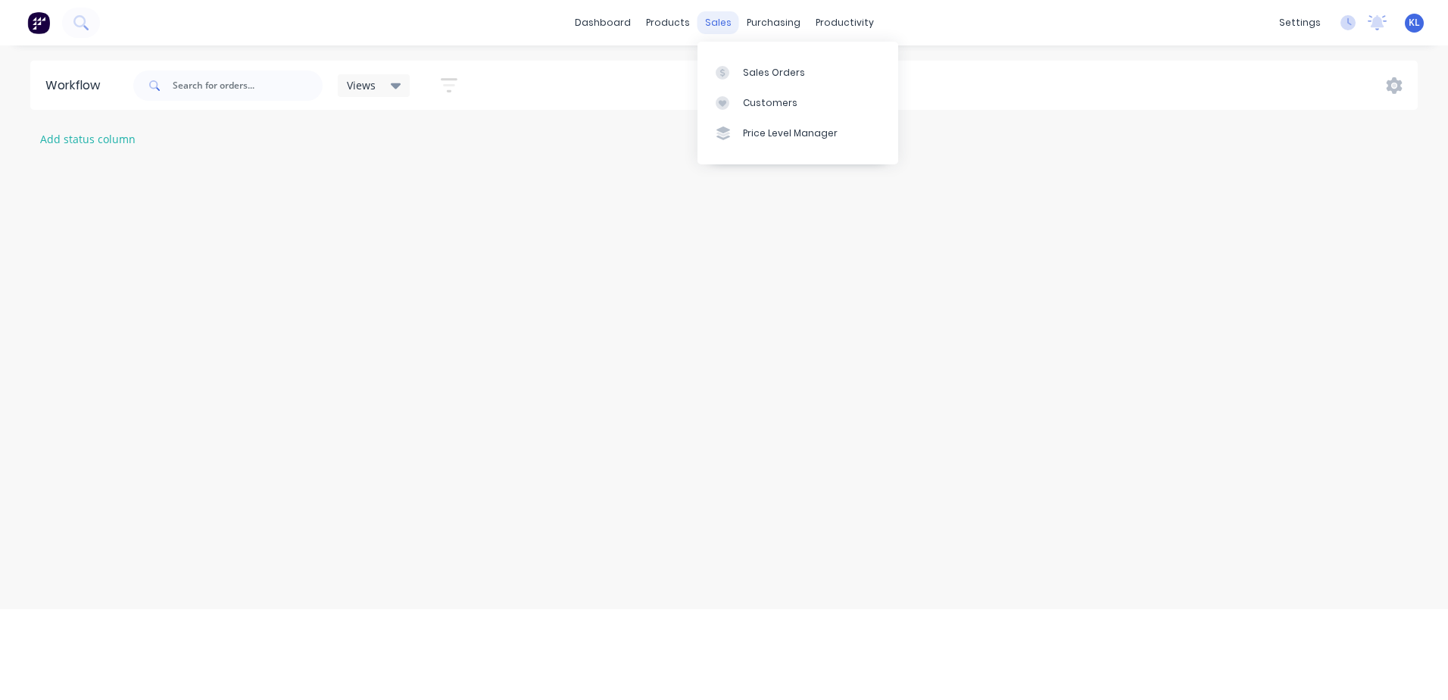
click at [718, 28] on div "sales" at bounding box center [718, 22] width 42 height 23
click at [752, 84] on link "Sales Orders" at bounding box center [797, 72] width 201 height 30
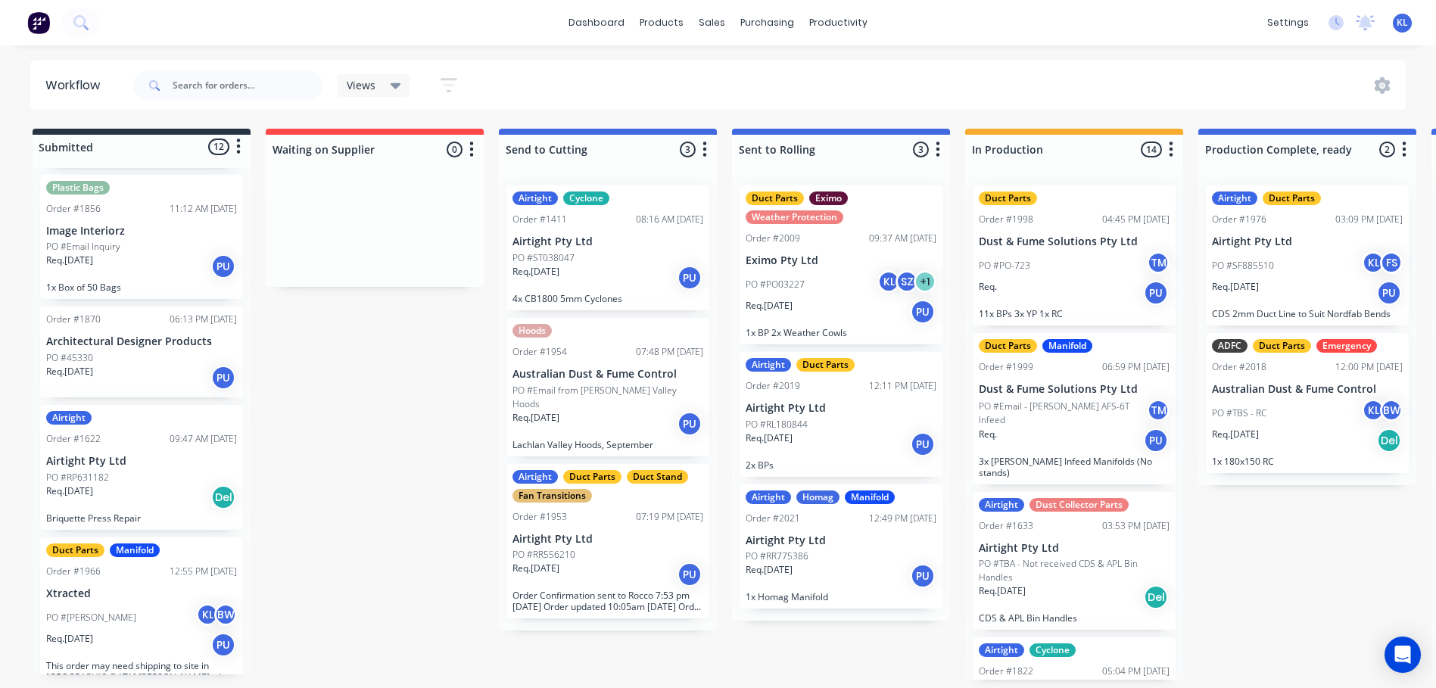
scroll to position [573, 0]
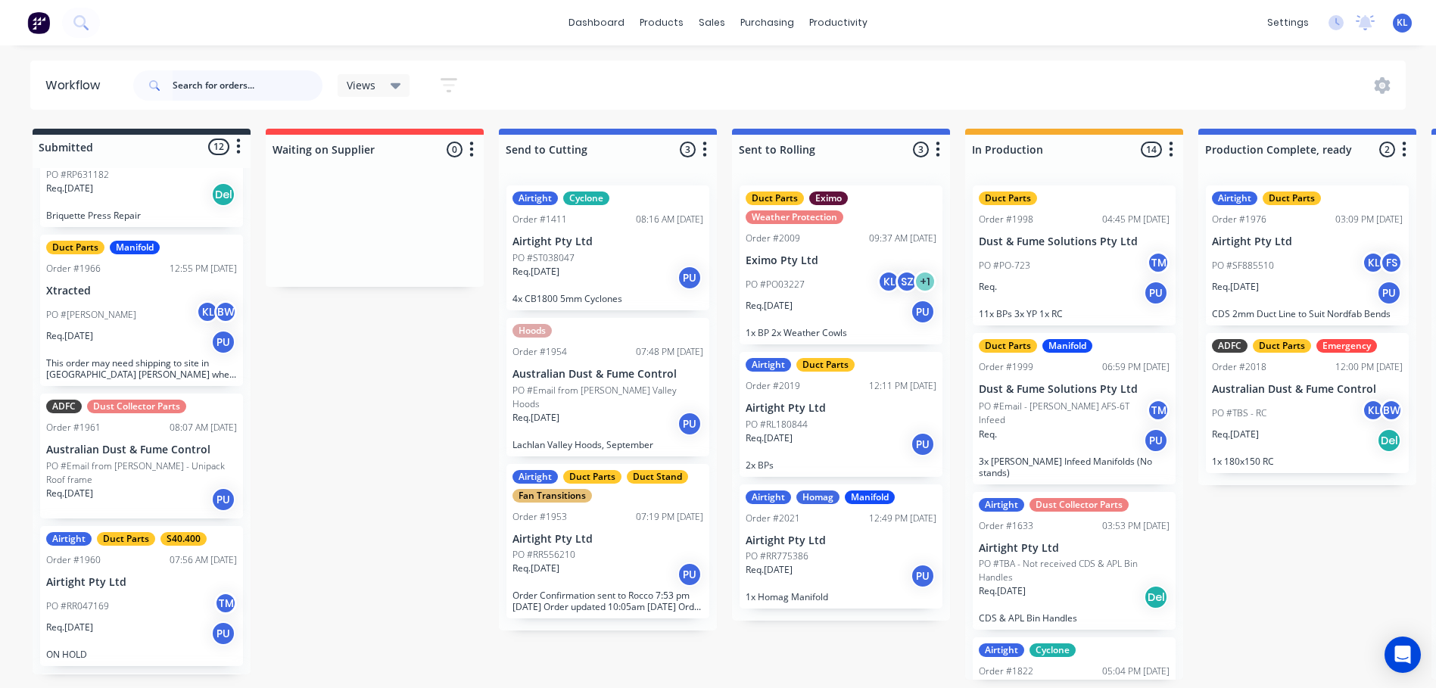
click at [210, 87] on input "text" at bounding box center [248, 85] width 150 height 30
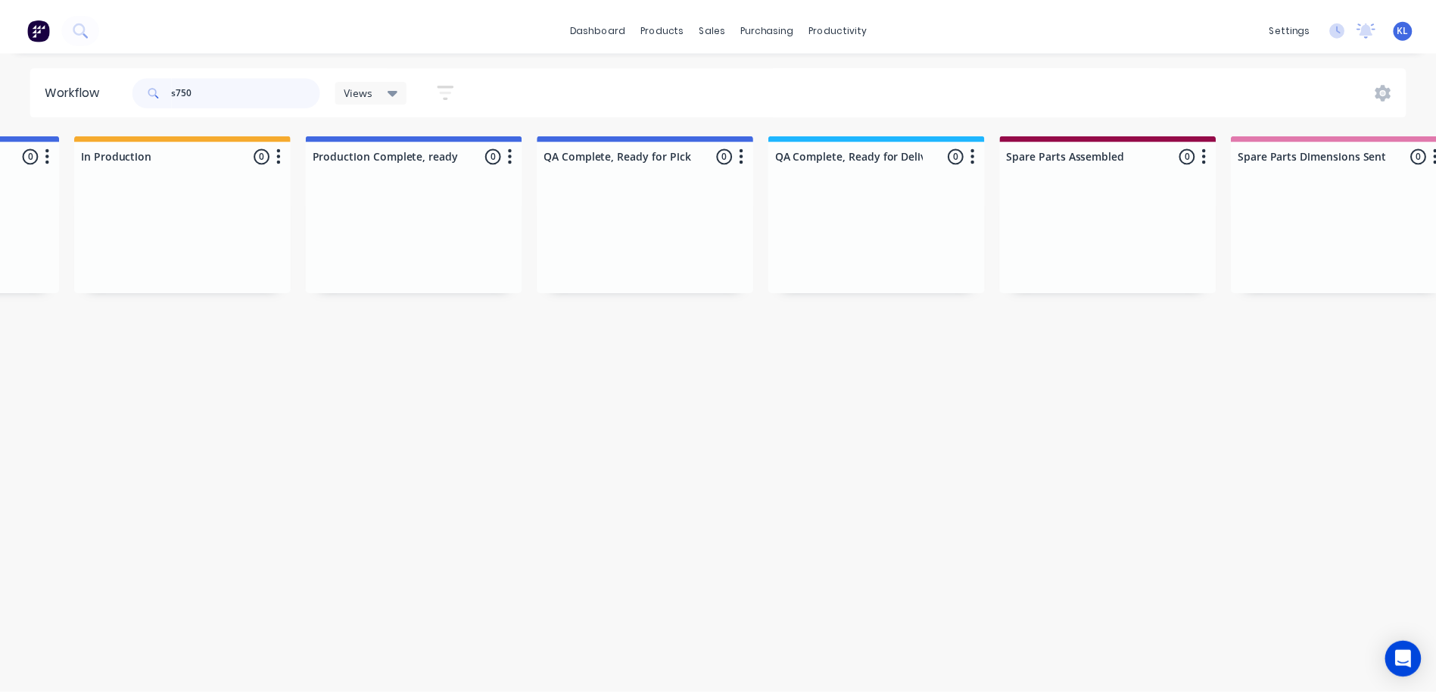
scroll to position [0, 0]
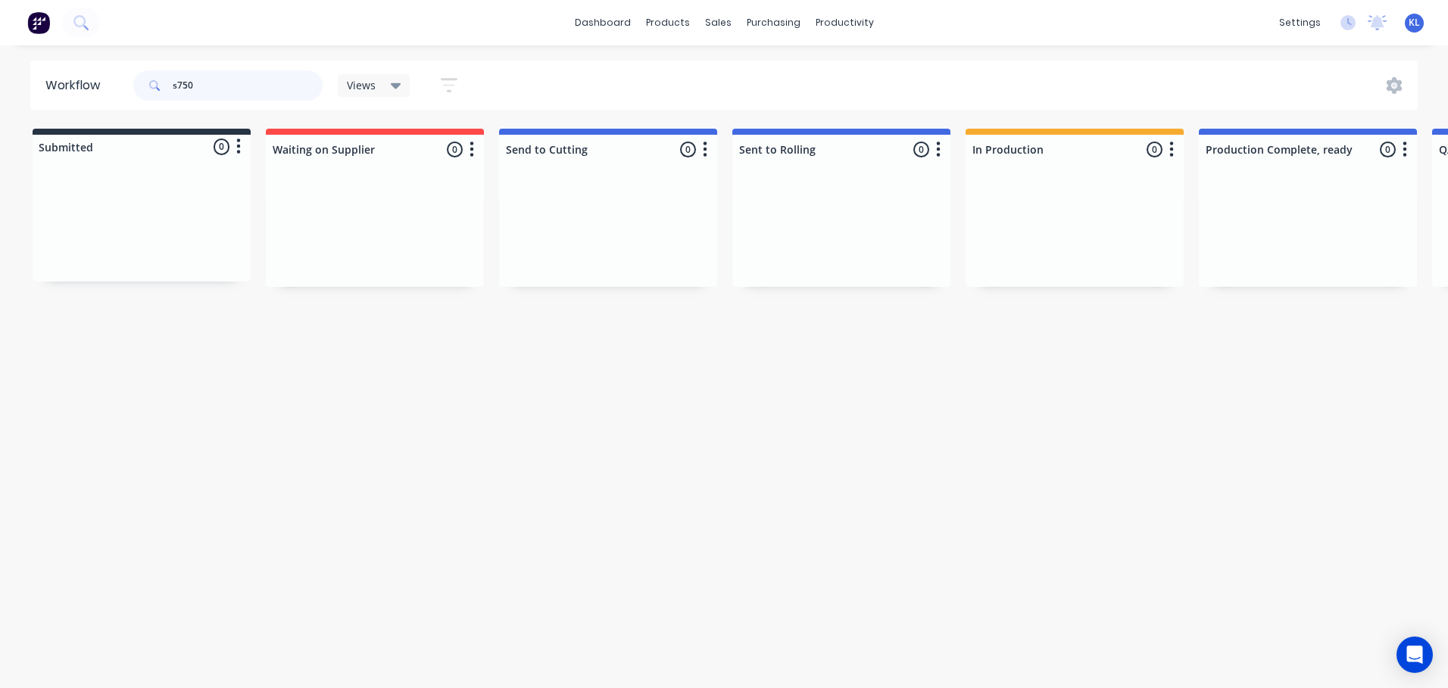
click at [214, 84] on input "s750" at bounding box center [248, 85] width 150 height 30
type input "s"
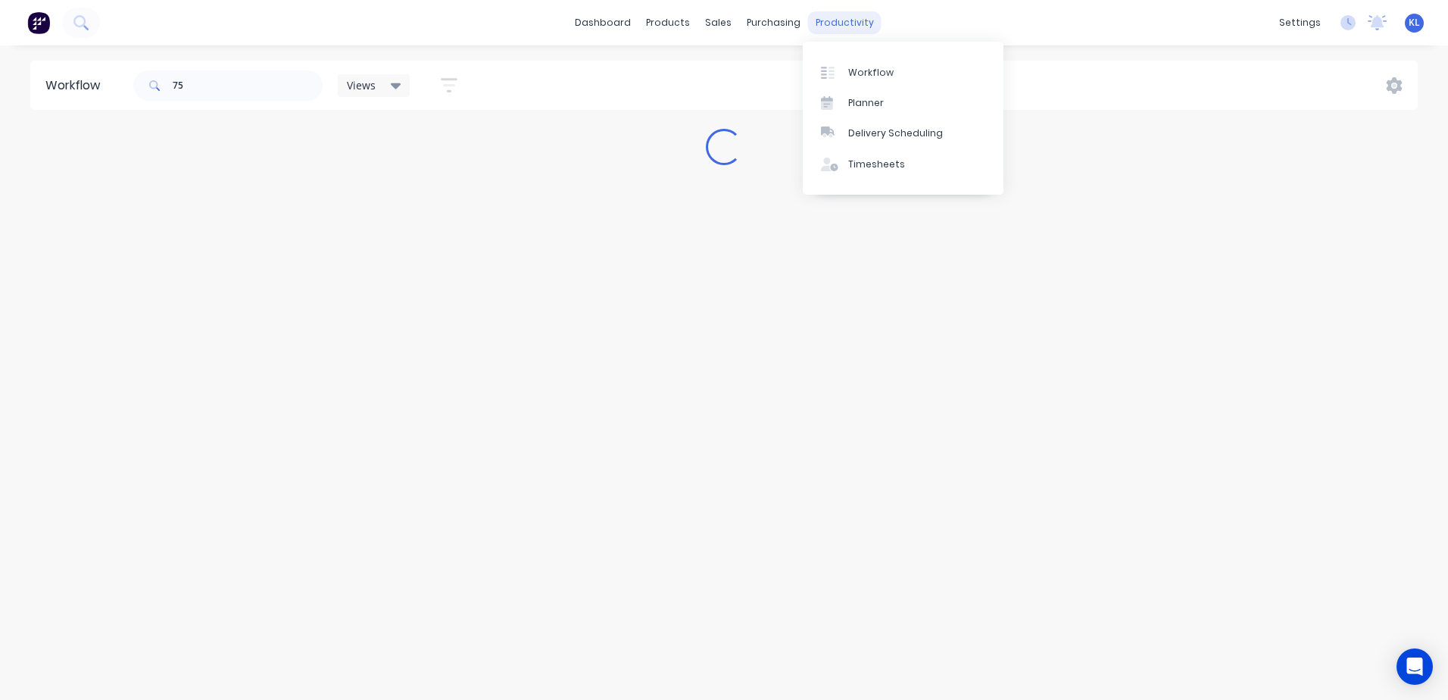
click at [825, 19] on div "productivity" at bounding box center [844, 22] width 73 height 23
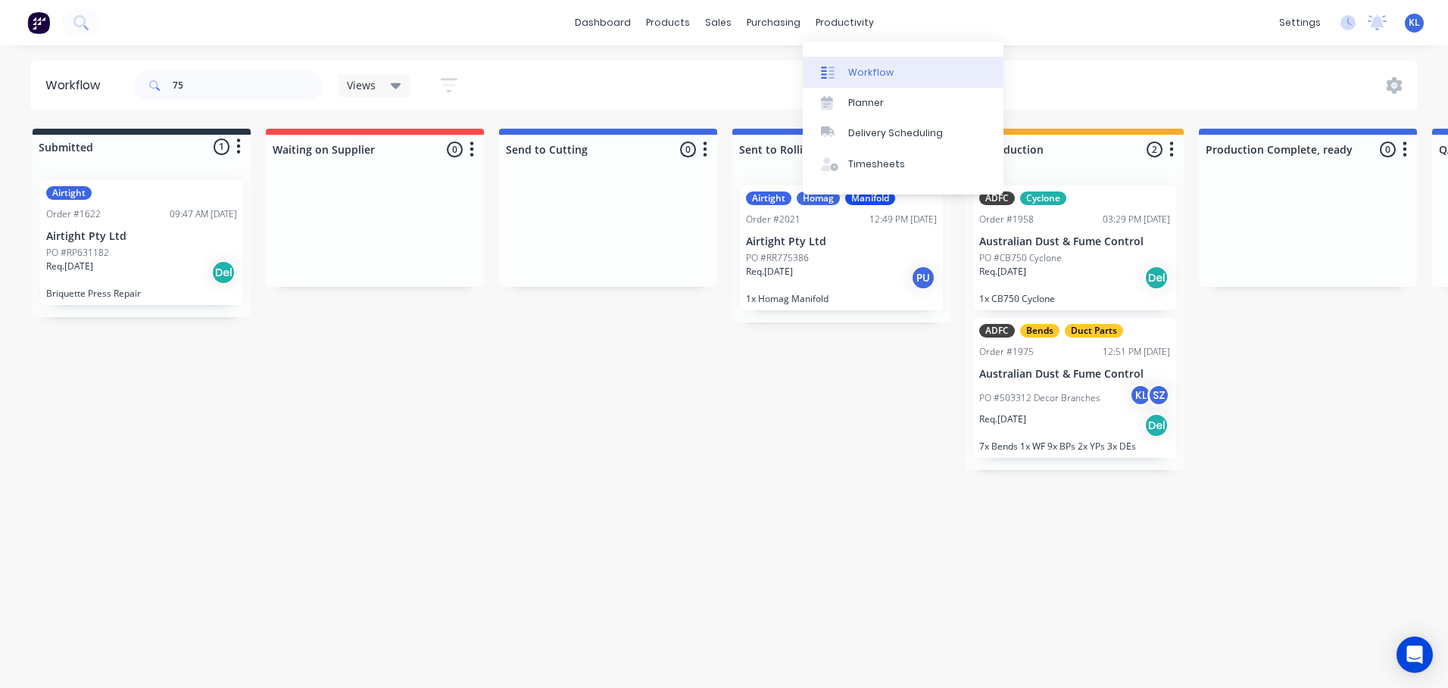
drag, startPoint x: 847, startPoint y: 78, endPoint x: 826, endPoint y: 73, distance: 21.9
click at [848, 78] on div "Workflow" at bounding box center [870, 73] width 45 height 14
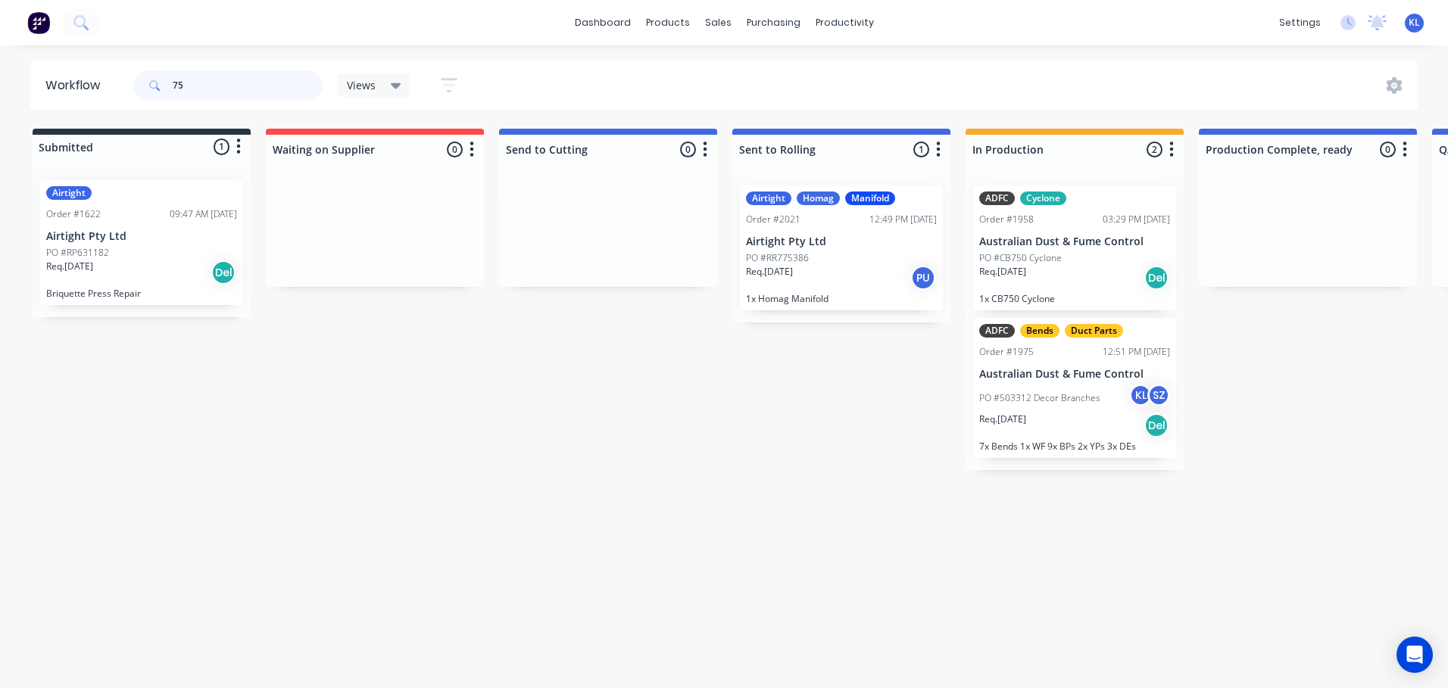
click at [216, 80] on input "75" at bounding box center [248, 85] width 150 height 30
type input "7"
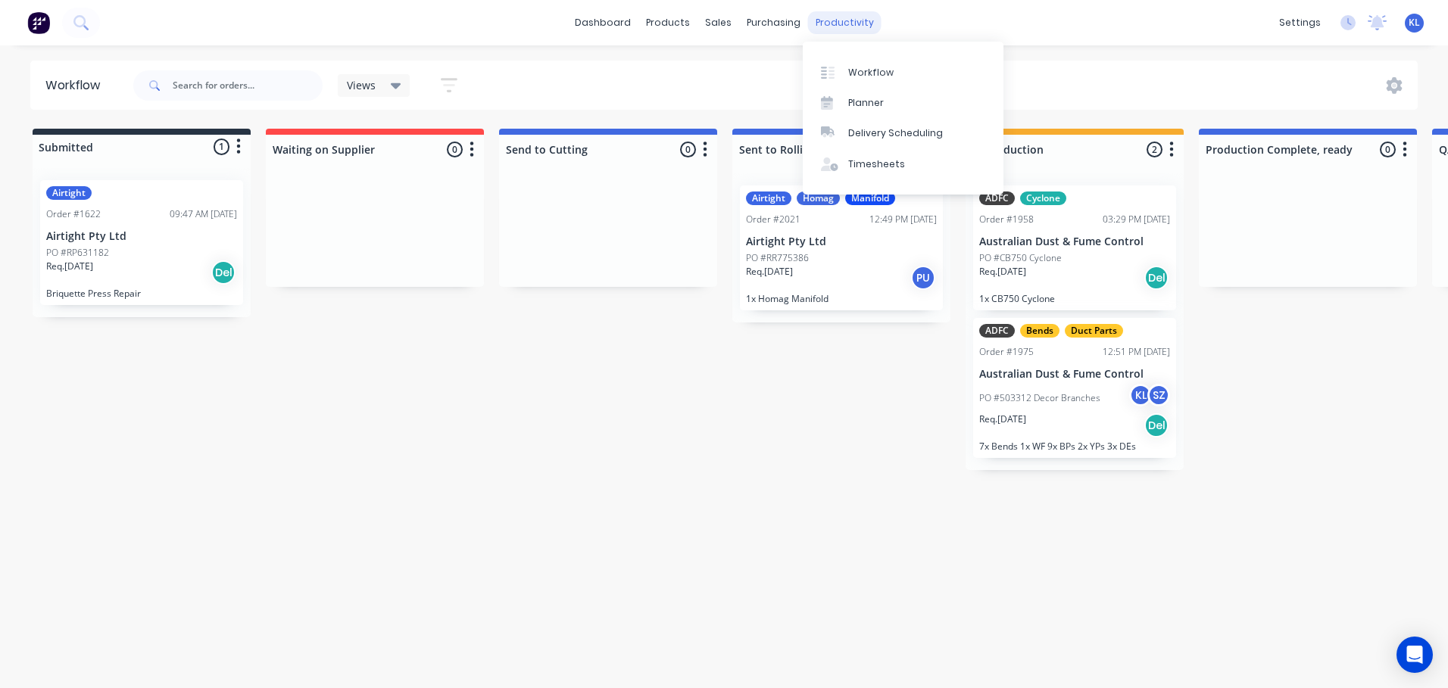
click at [824, 23] on div "productivity" at bounding box center [844, 22] width 73 height 23
click at [846, 71] on link "Workflow" at bounding box center [903, 72] width 201 height 30
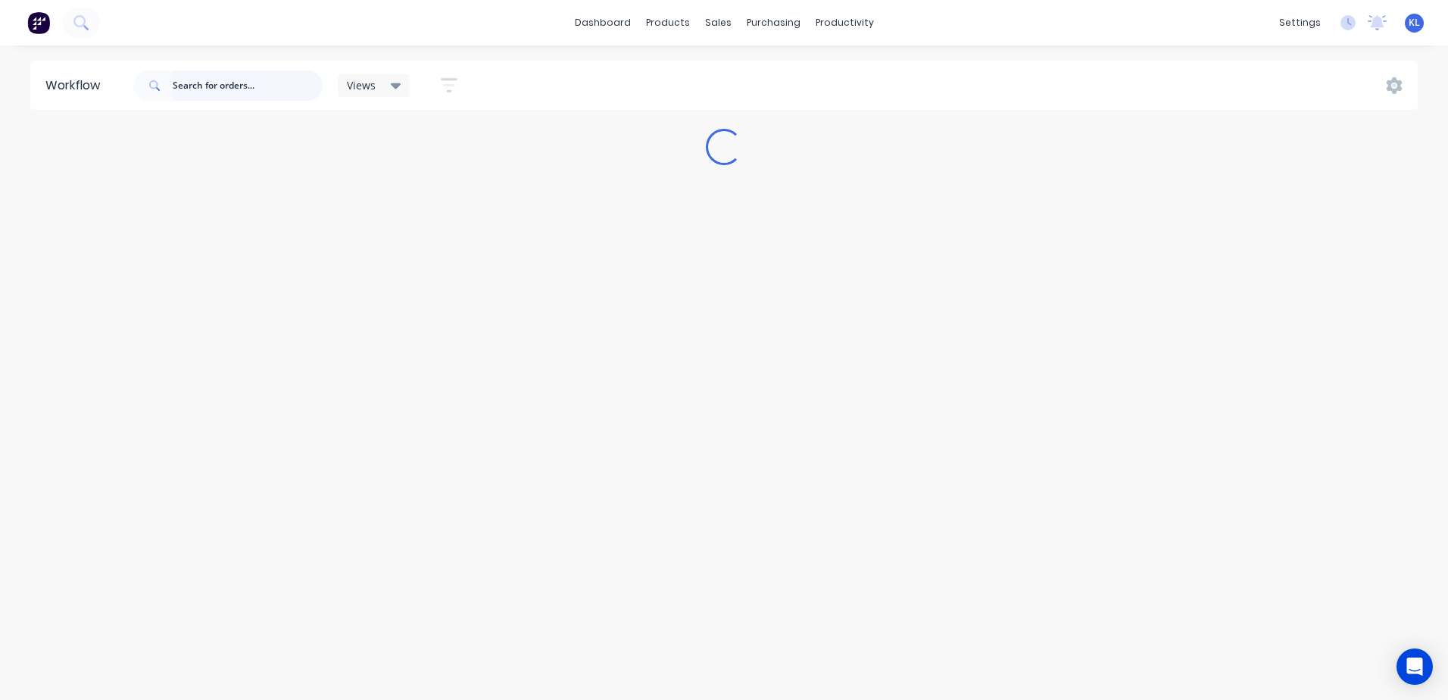
click at [274, 85] on input "text" at bounding box center [248, 85] width 150 height 30
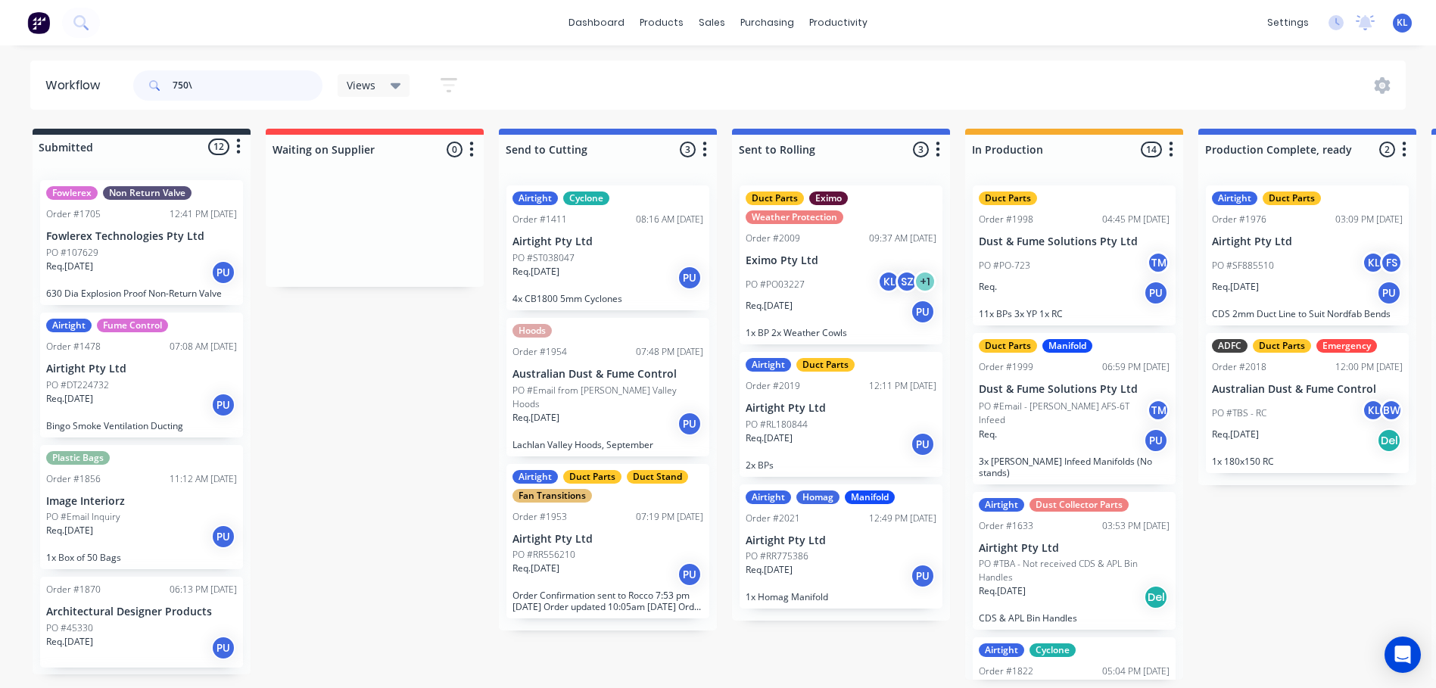
type input "750"
click at [718, 20] on div "sales" at bounding box center [712, 22] width 42 height 23
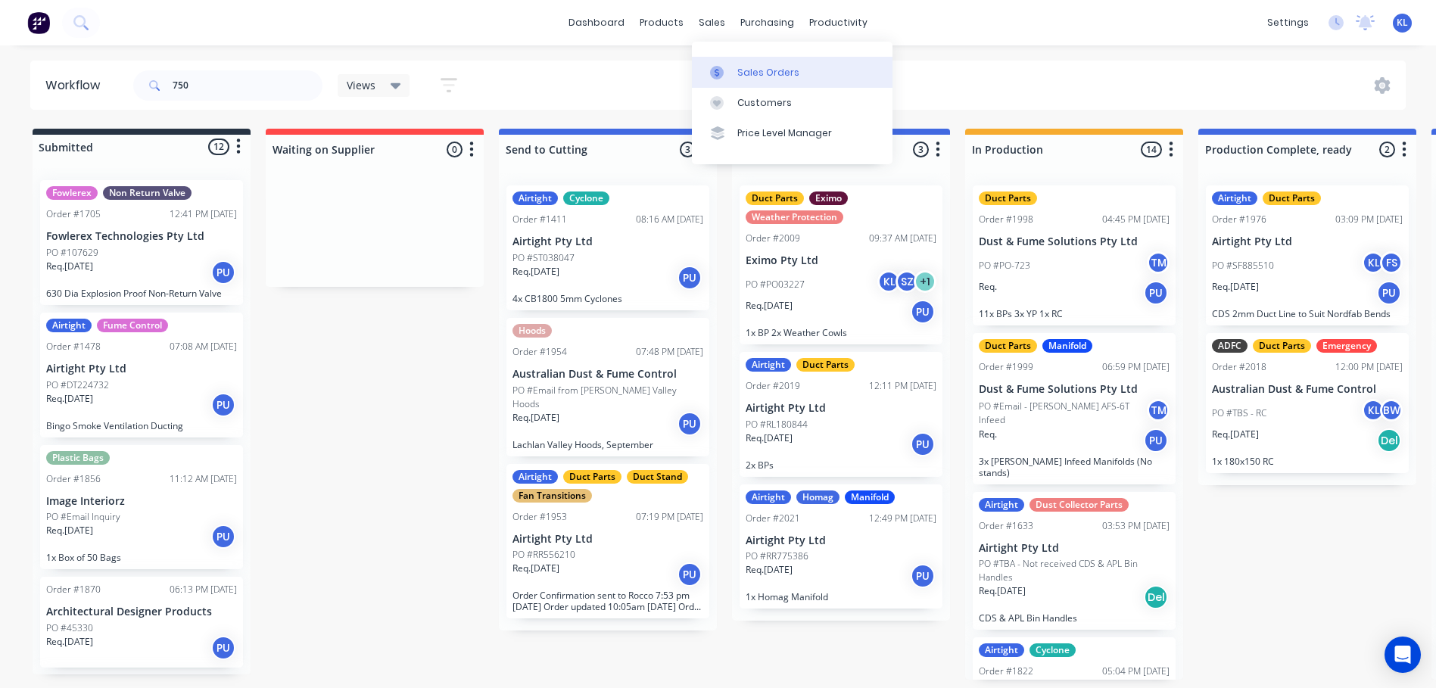
click at [759, 72] on div "Sales Orders" at bounding box center [768, 73] width 62 height 14
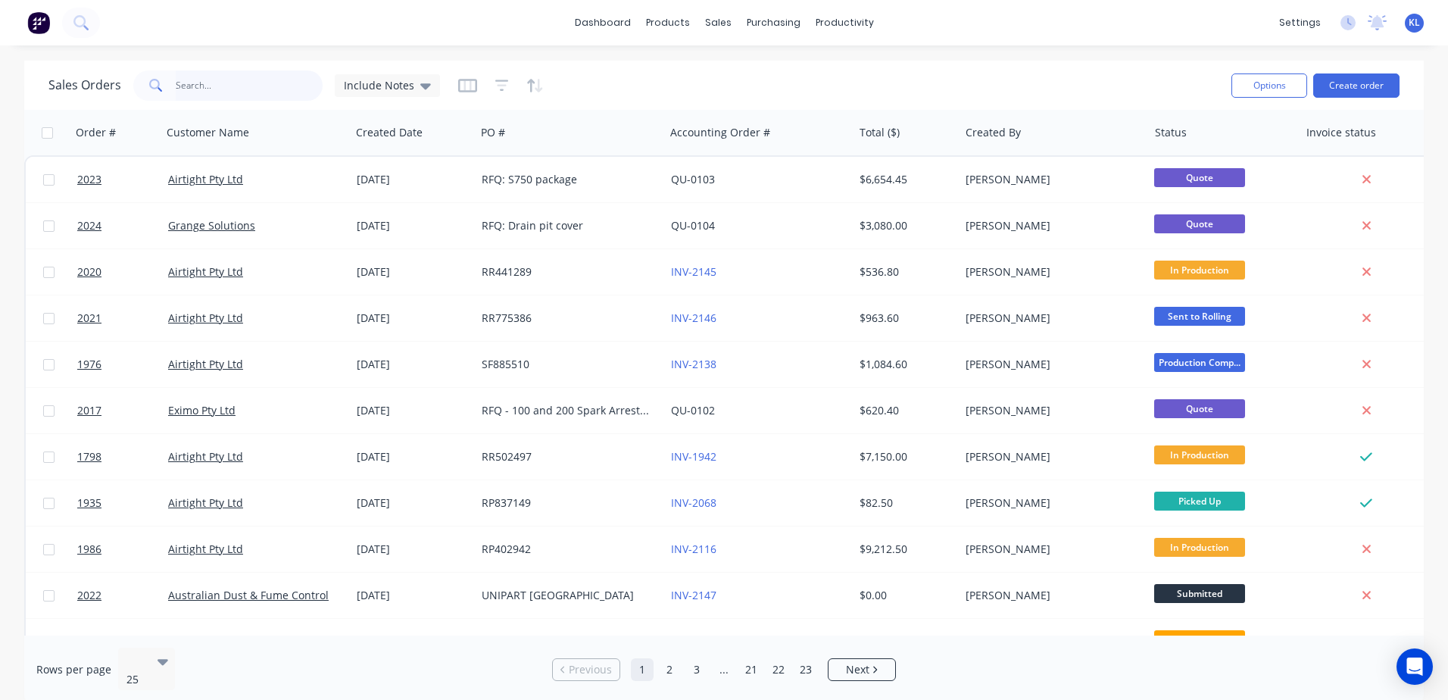
click at [205, 92] on input "text" at bounding box center [250, 85] width 148 height 30
type input "750"
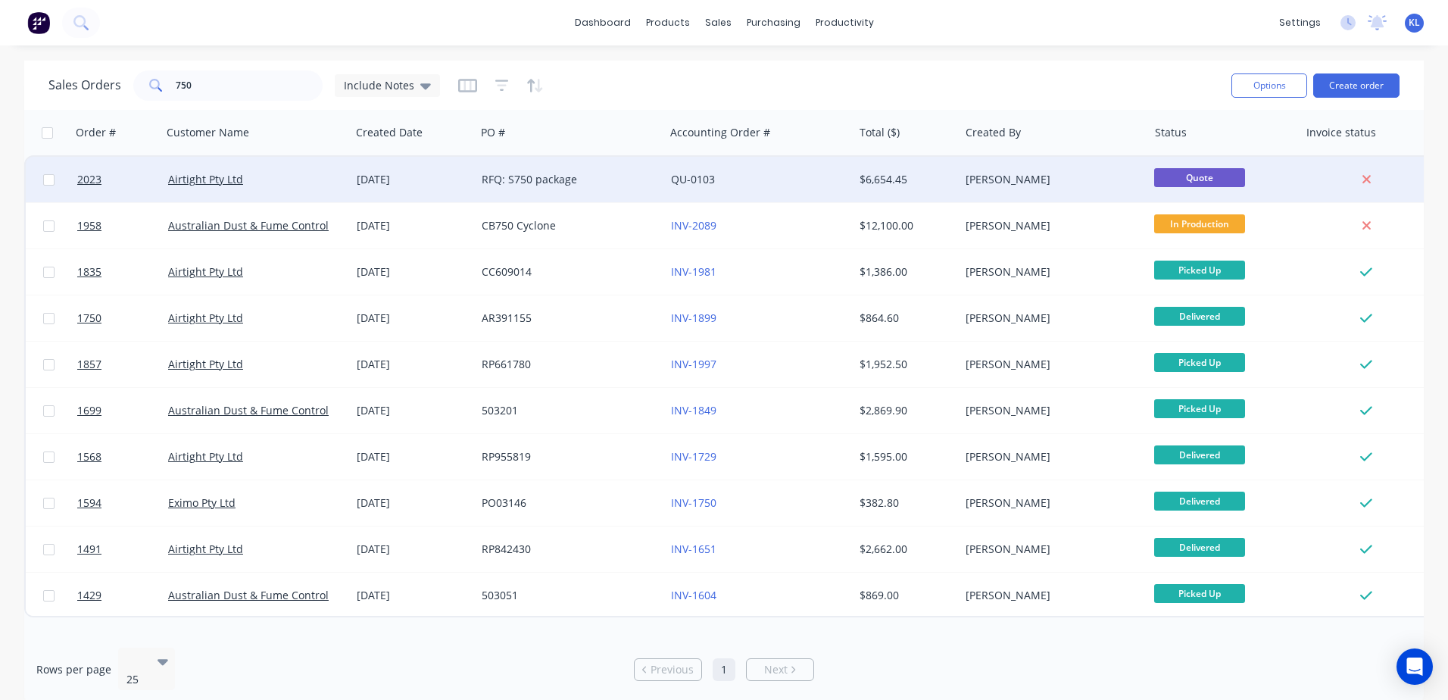
click at [296, 168] on div "Airtight Pty Ltd" at bounding box center [256, 179] width 189 height 45
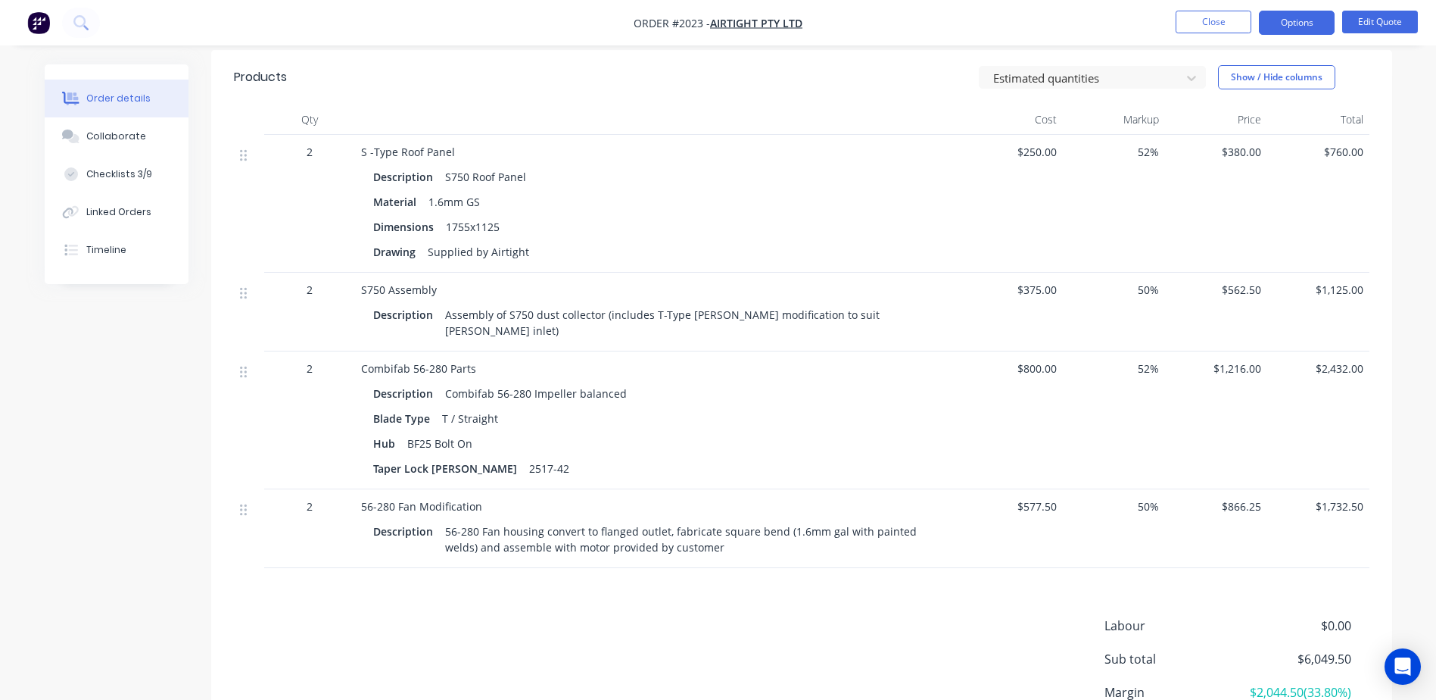
scroll to position [379, 0]
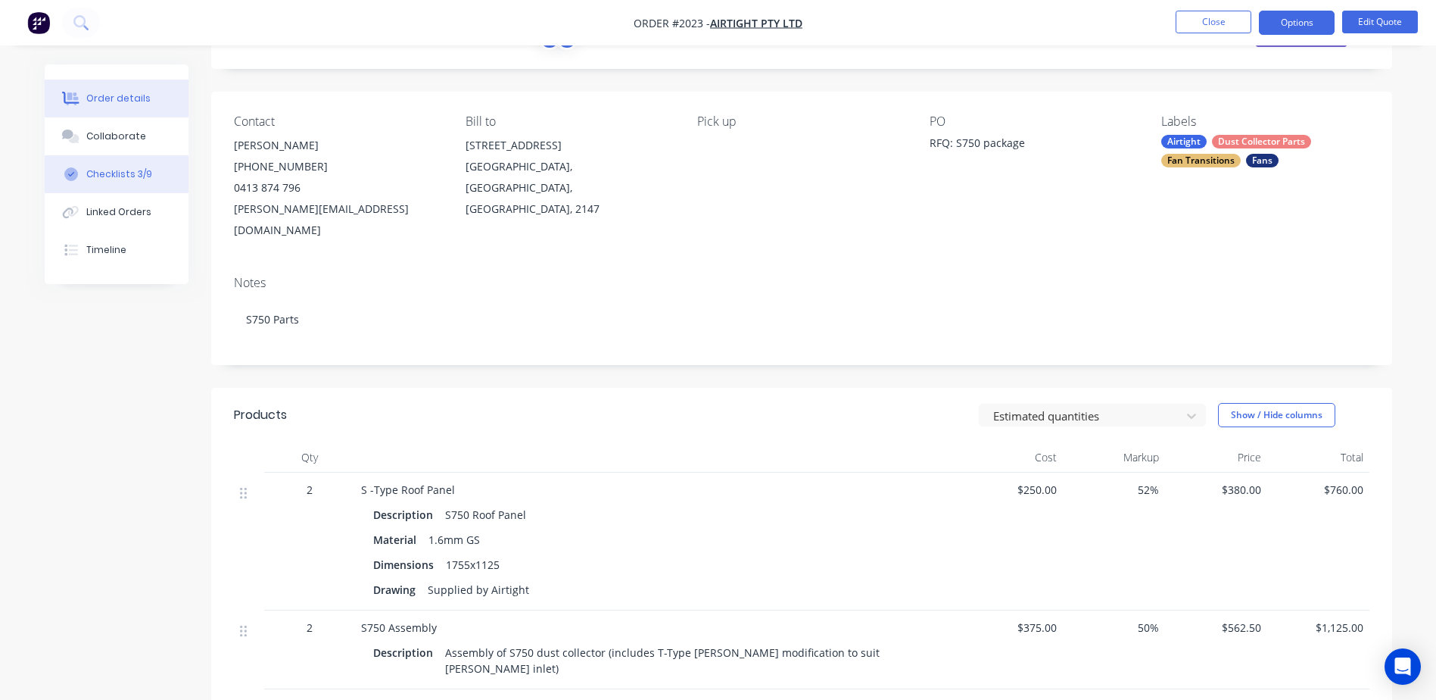
click at [136, 175] on div "Checklists 3/9" at bounding box center [119, 174] width 66 height 14
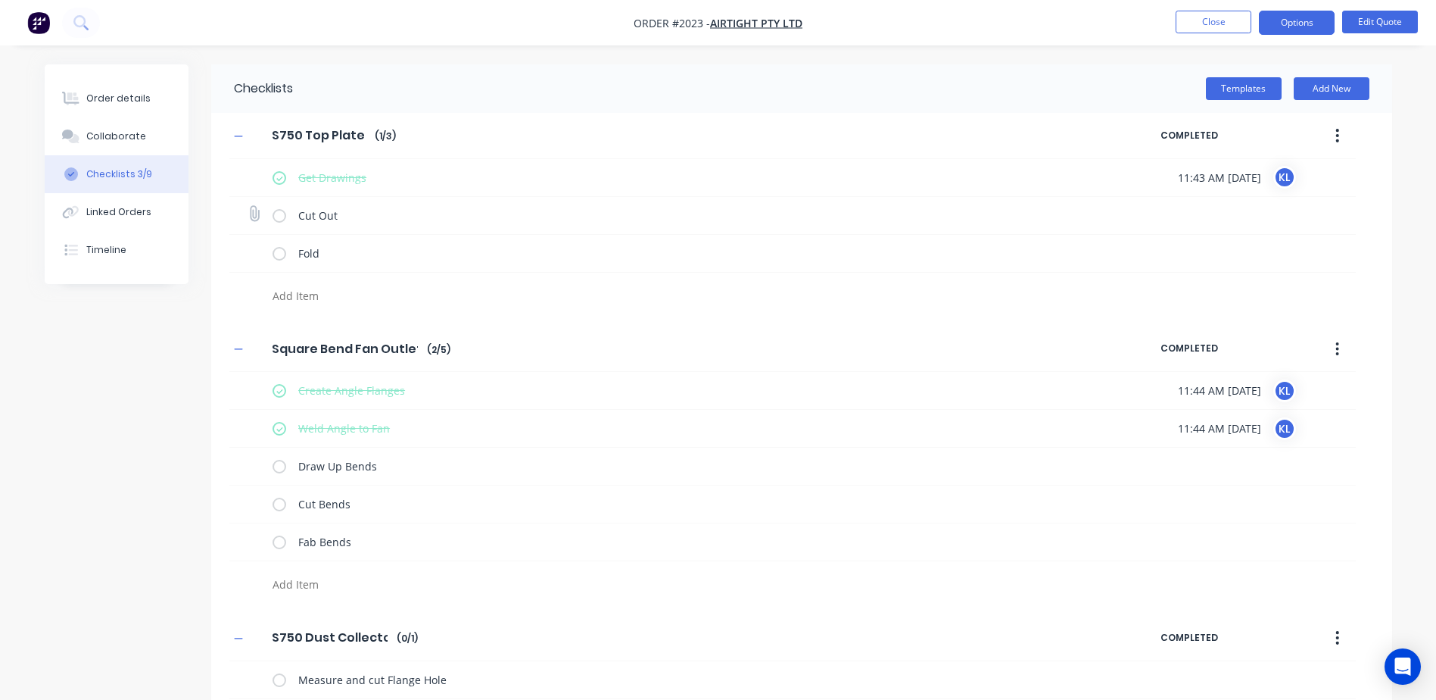
click at [282, 212] on label at bounding box center [280, 215] width 14 height 16
click at [0, 0] on input "checkbox" at bounding box center [0, 0] width 0 height 0
click at [275, 253] on label at bounding box center [280, 253] width 14 height 16
click at [0, 0] on input "checkbox" at bounding box center [0, 0] width 0 height 0
click at [98, 337] on div "Checklists Templates Add New S750 Top Plates S750 Top Plates Enter Checklist na…" at bounding box center [719, 409] width 1348 height 691
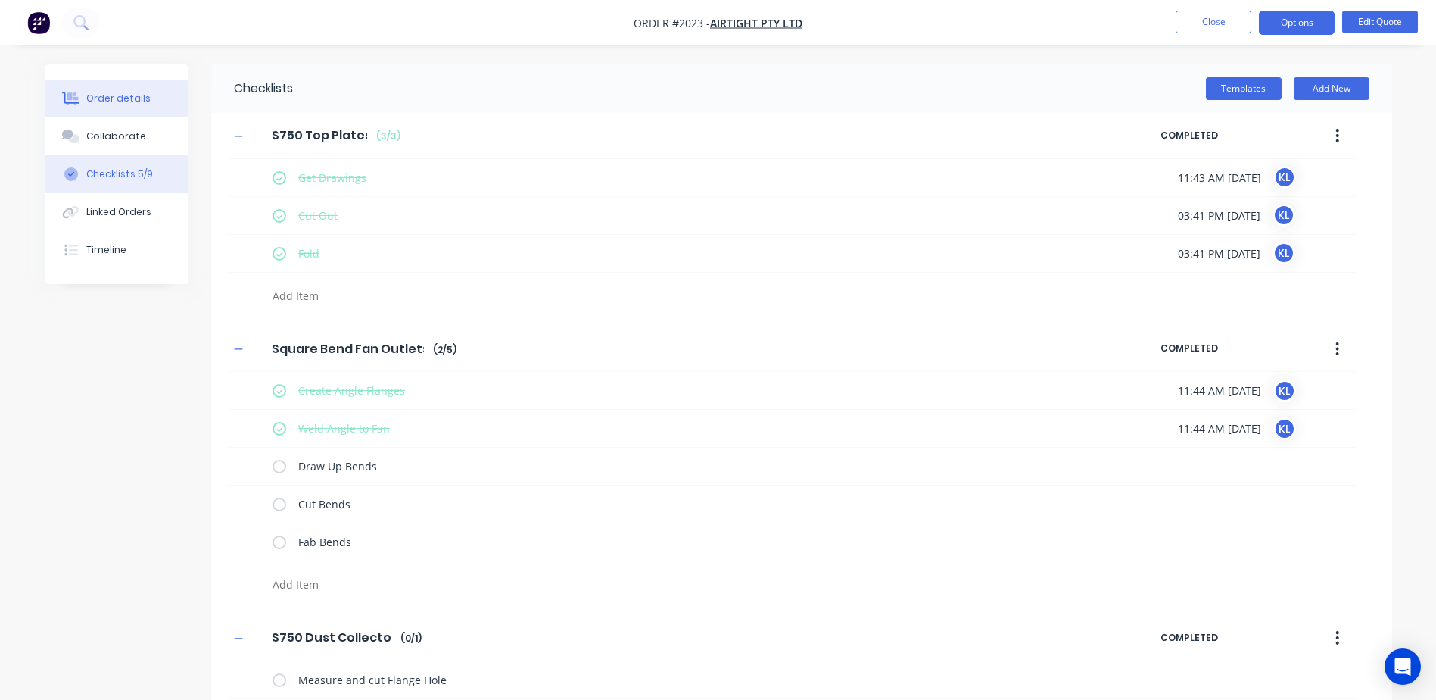
click at [145, 97] on div "Order details" at bounding box center [118, 99] width 64 height 14
